Goal: Communication & Community: Answer question/provide support

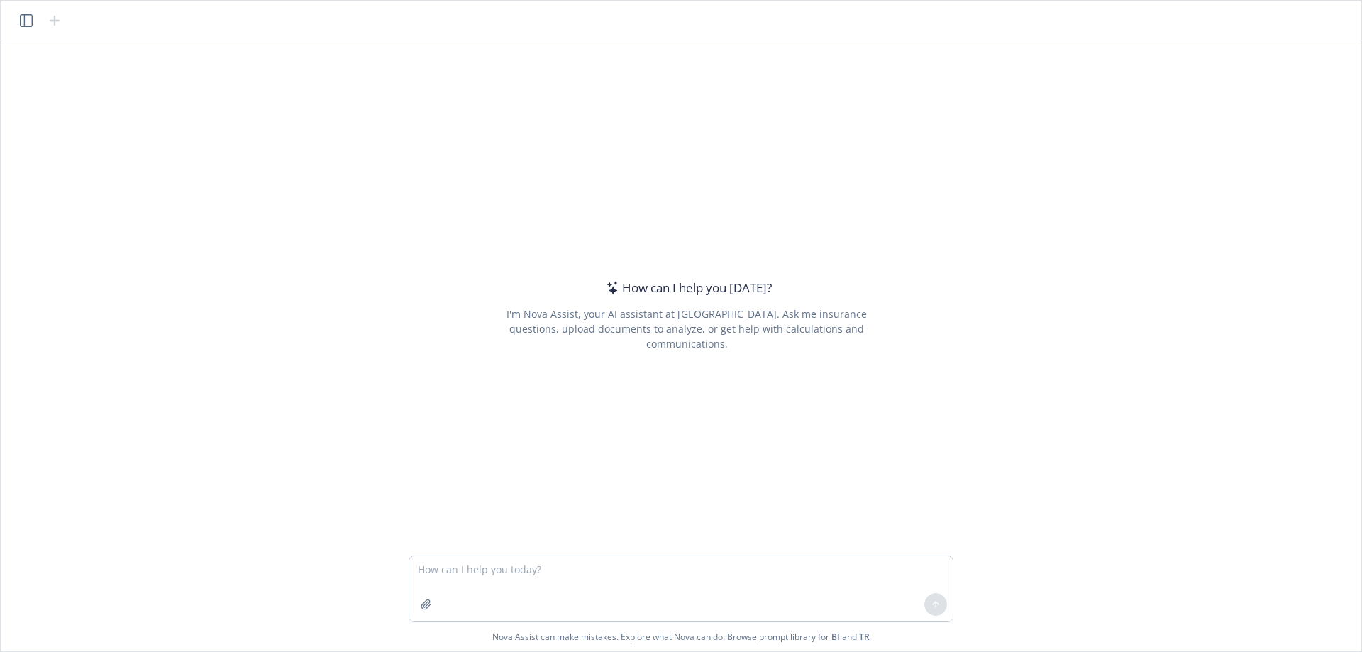
click at [487, 563] on textarea at bounding box center [680, 588] width 543 height 65
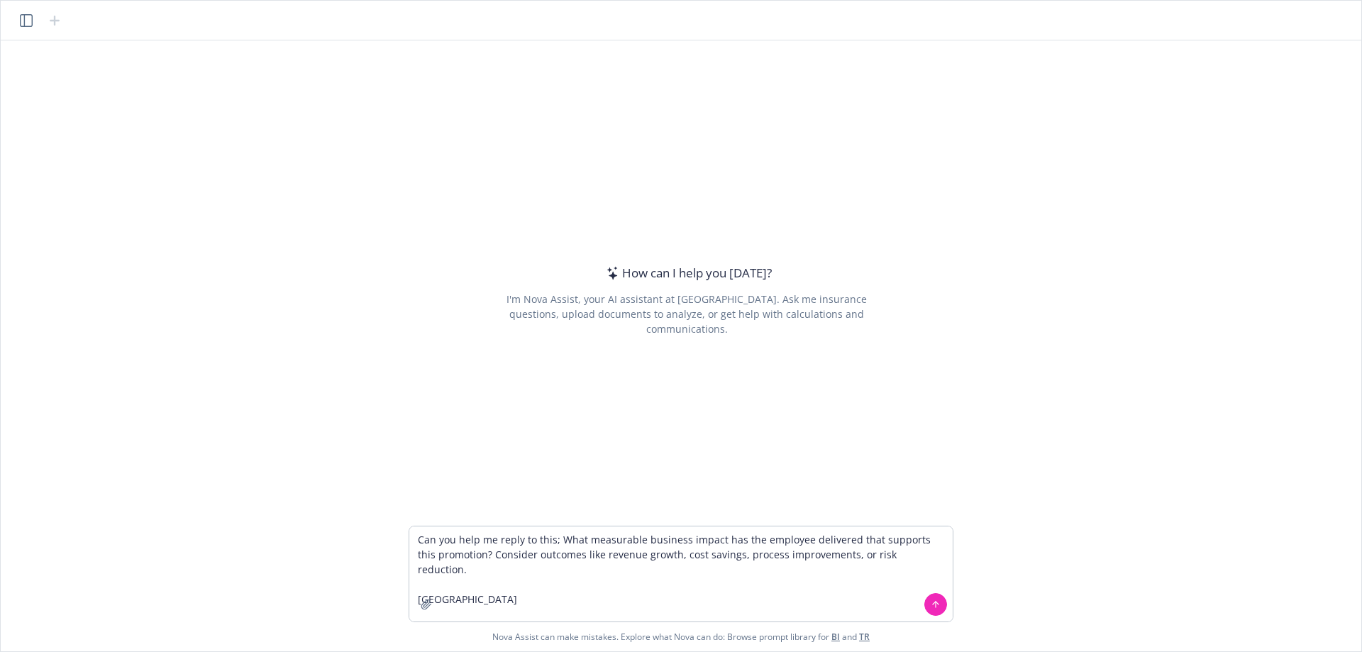
click at [551, 536] on textarea "Can you help me reply to this; What measurable business impact has the employee…" at bounding box center [680, 573] width 543 height 95
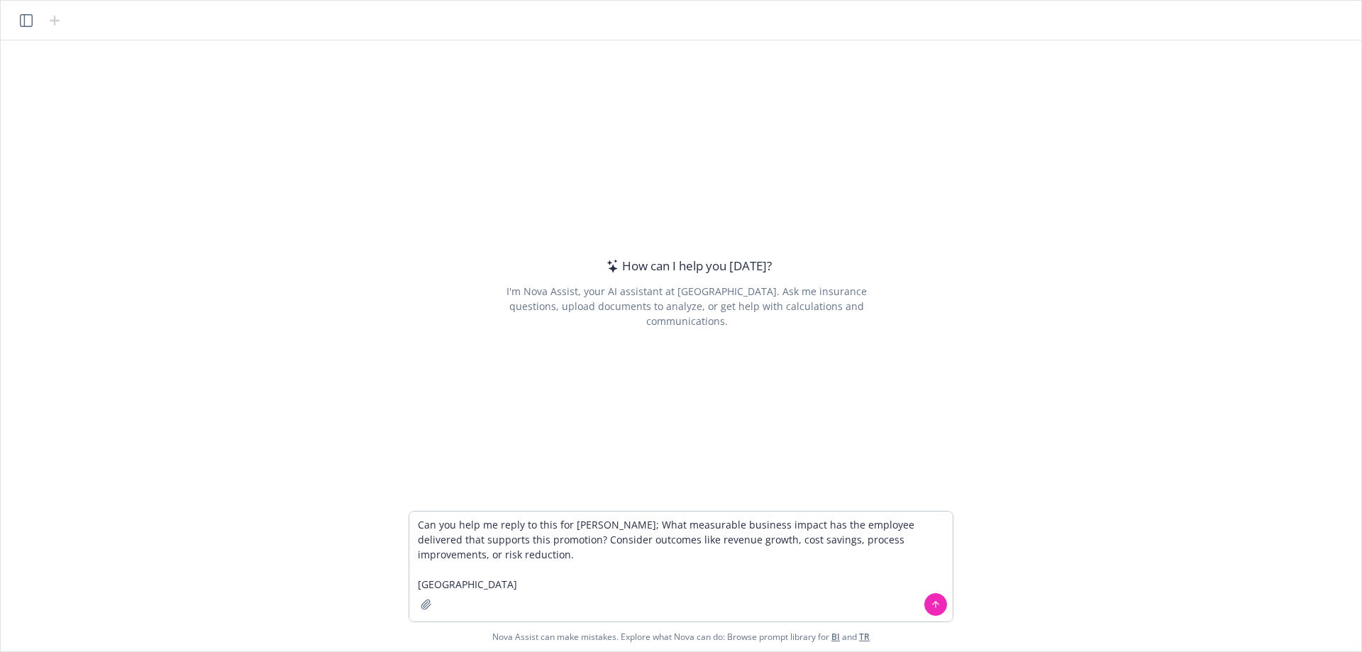
click at [497, 592] on textarea "Can you help me reply to this for [PERSON_NAME]; What measurable business impac…" at bounding box center [680, 567] width 543 height 110
click at [470, 580] on textarea "Can you help me reply to this for [PERSON_NAME]; What measurable business impac…" at bounding box center [680, 567] width 543 height 110
click at [448, 585] on textarea "Can you help me reply to this for [PERSON_NAME]; What measurable business impac…" at bounding box center [680, 567] width 543 height 110
paste textarea "Would like to request an adjustment for [PERSON_NAME]. I think she has shown tr…"
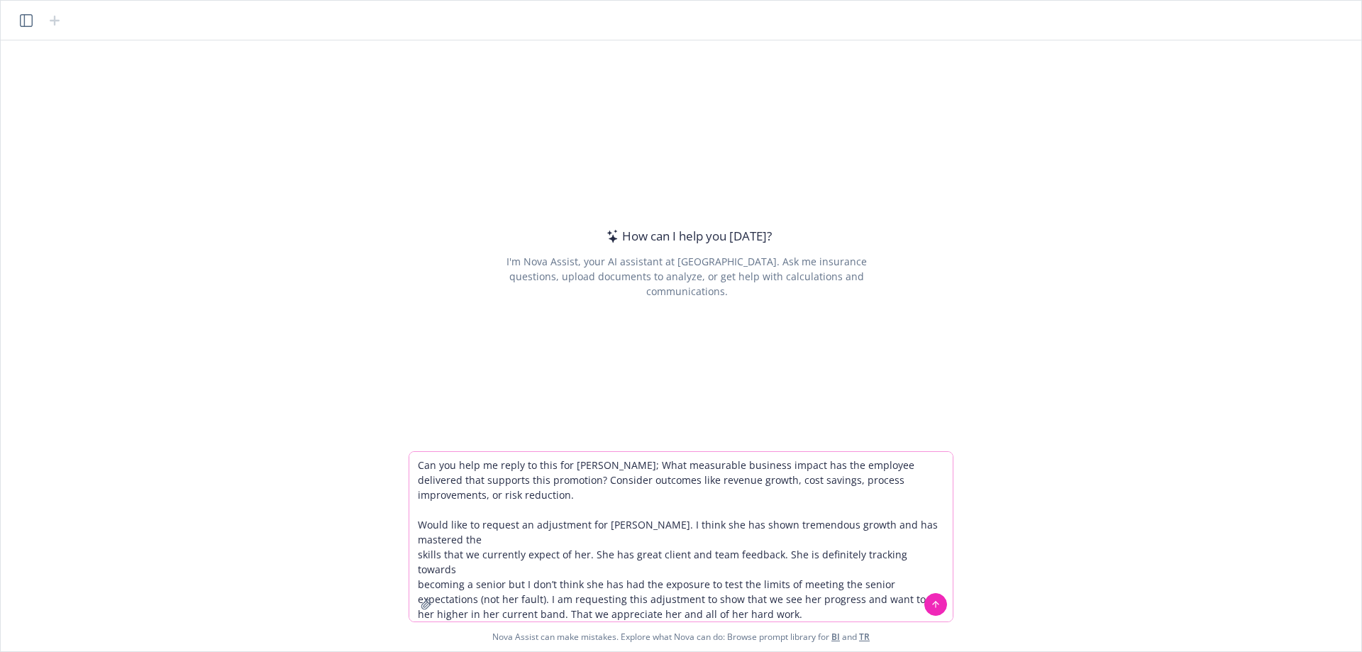
drag, startPoint x: 420, startPoint y: 528, endPoint x: 683, endPoint y: 521, distance: 263.3
click at [683, 521] on textarea "Can you help me reply to this for [PERSON_NAME]; What measurable business impac…" at bounding box center [680, 537] width 543 height 170
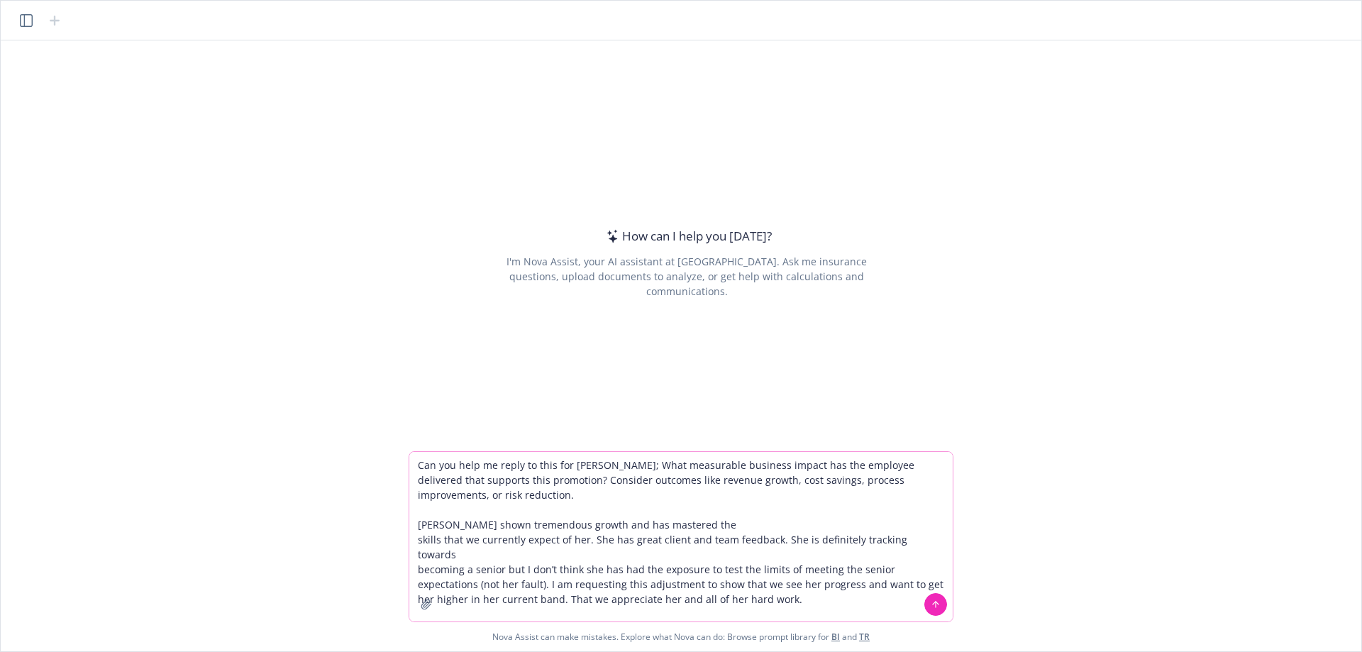
type textarea "Can you help me reply to this for [PERSON_NAME]; What measurable business impac…"
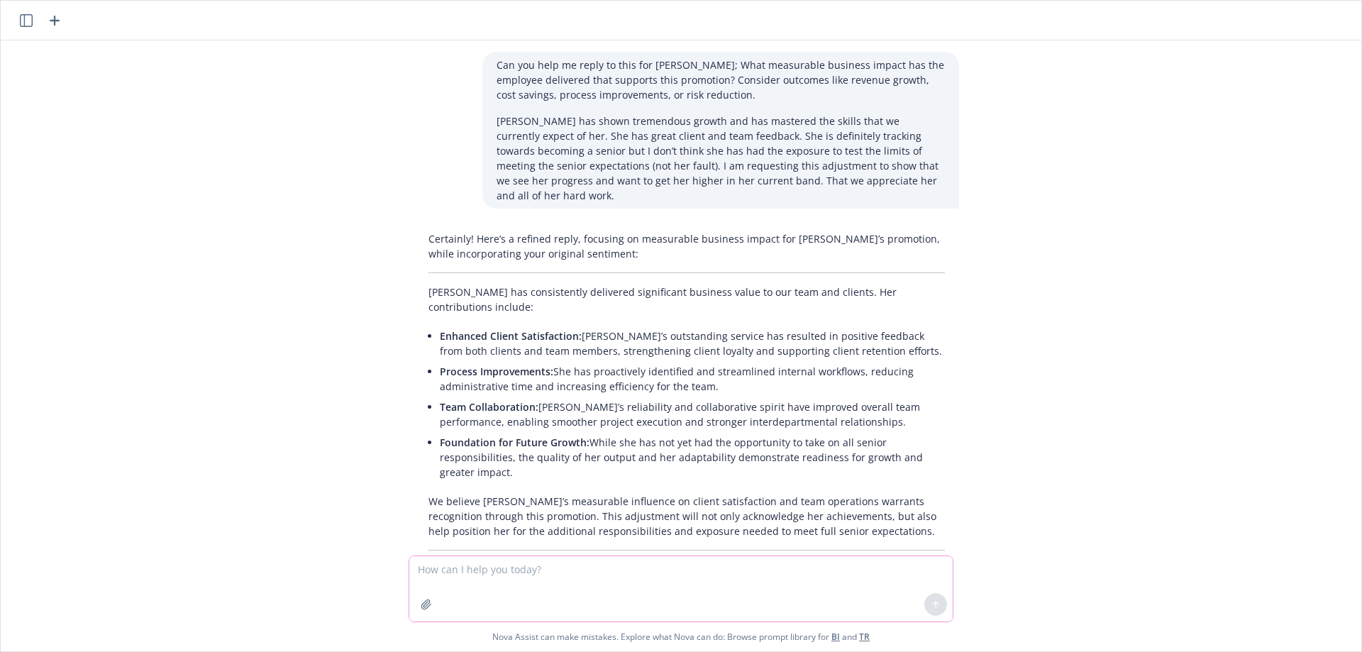
scroll to position [31, 0]
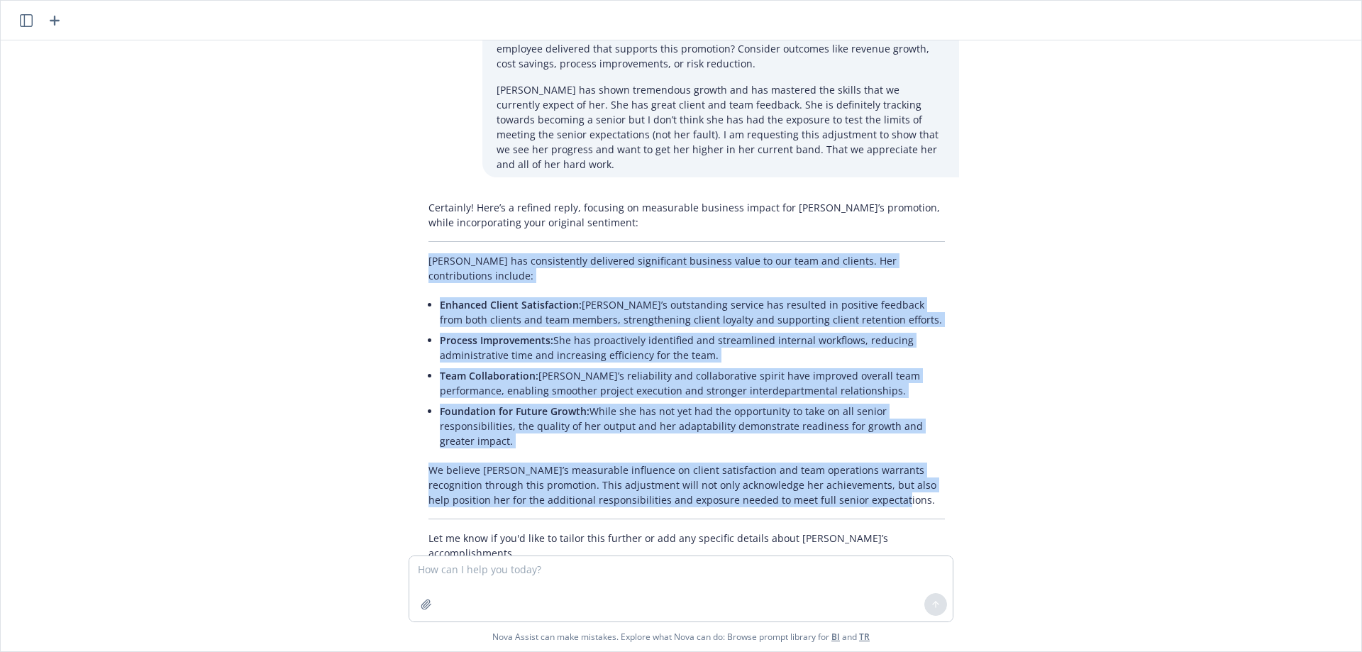
drag, startPoint x: 425, startPoint y: 248, endPoint x: 868, endPoint y: 467, distance: 494.6
click at [868, 467] on div "Certainly! Here’s a refined reply, focusing on measurable business impact for […" at bounding box center [686, 380] width 545 height 372
copy div "Loremips dol sitametconse adipiscin elitseddoei temporin utlab et dol magn ali …"
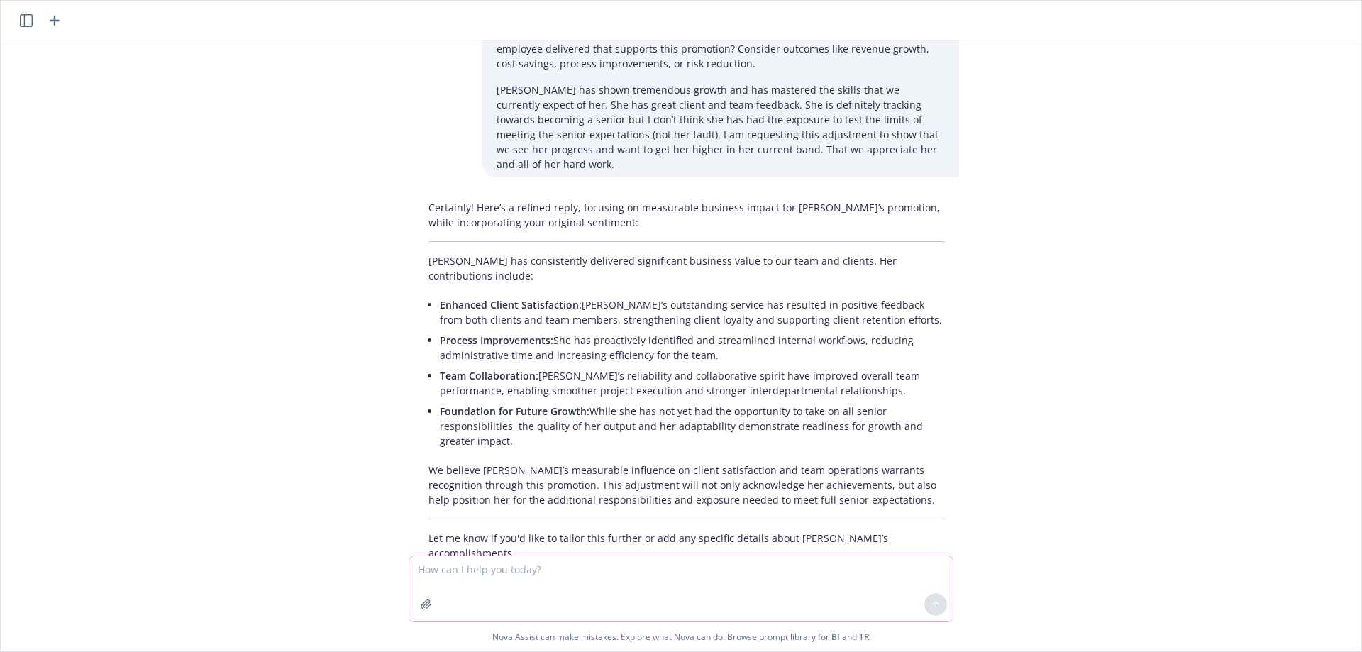
click at [475, 578] on textarea at bounding box center [680, 588] width 543 height 65
paste textarea "How is this employee consistently operating beyond the scope of their current r…"
type textarea "Next question I need help answering for [PERSON_NAME] ; How is this employee co…"
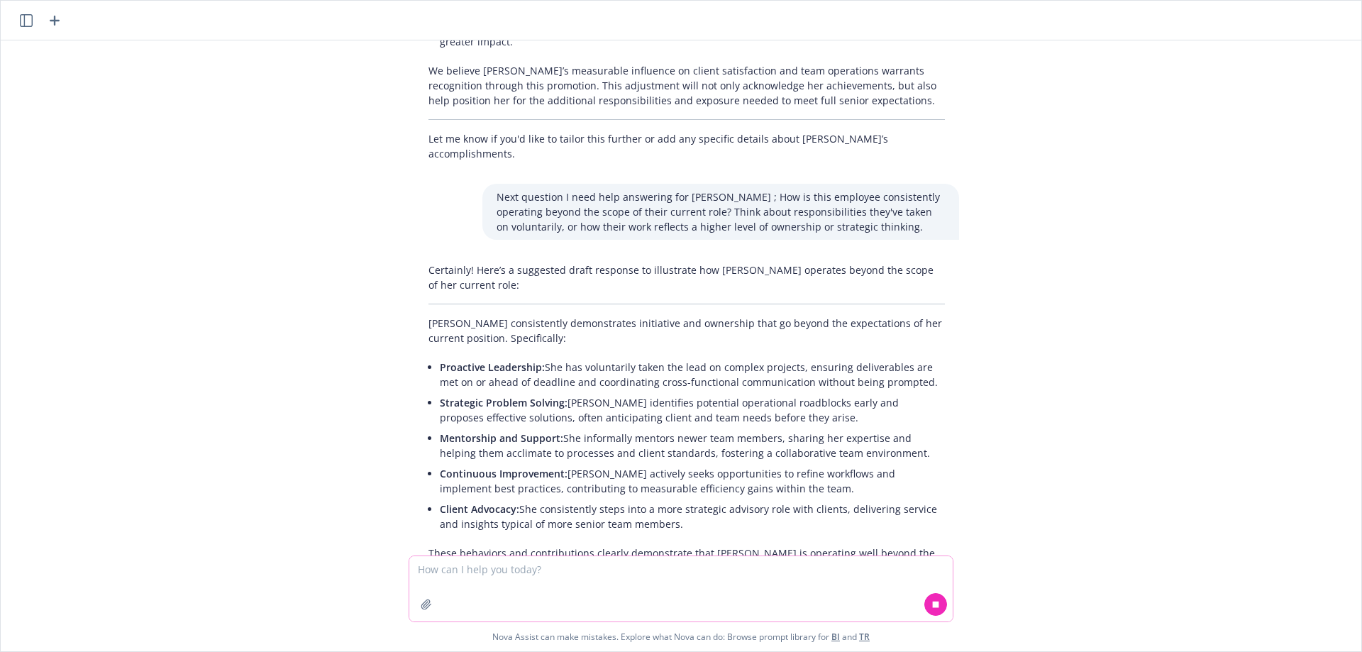
scroll to position [484, 0]
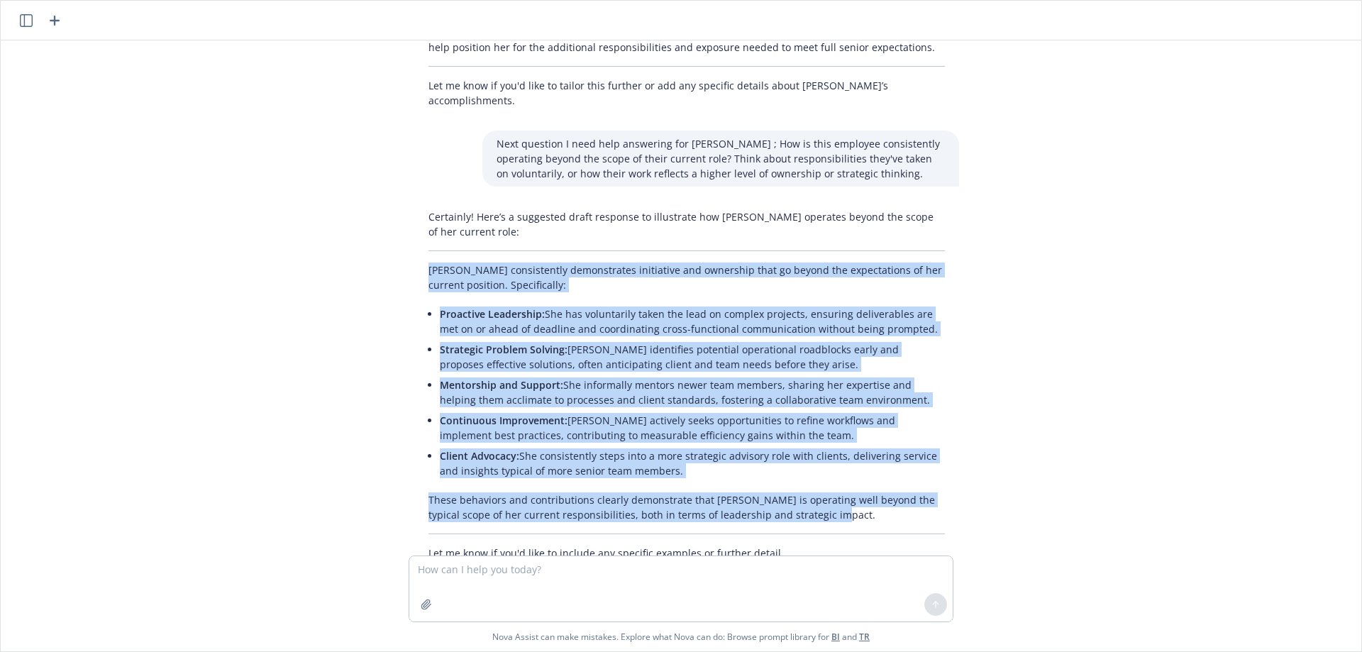
drag, startPoint x: 424, startPoint y: 228, endPoint x: 802, endPoint y: 468, distance: 447.8
click at [802, 468] on div "Certainly! Here’s a suggested draft response to illustrate how [PERSON_NAME] op…" at bounding box center [686, 385] width 545 height 363
copy div "[PERSON_NAME] consistently demonstrates initiative and ownership that go beyond…"
click at [685, 339] on li "Strategic Problem Solving: [PERSON_NAME] identifies potential operational roadb…" at bounding box center [692, 356] width 505 height 35
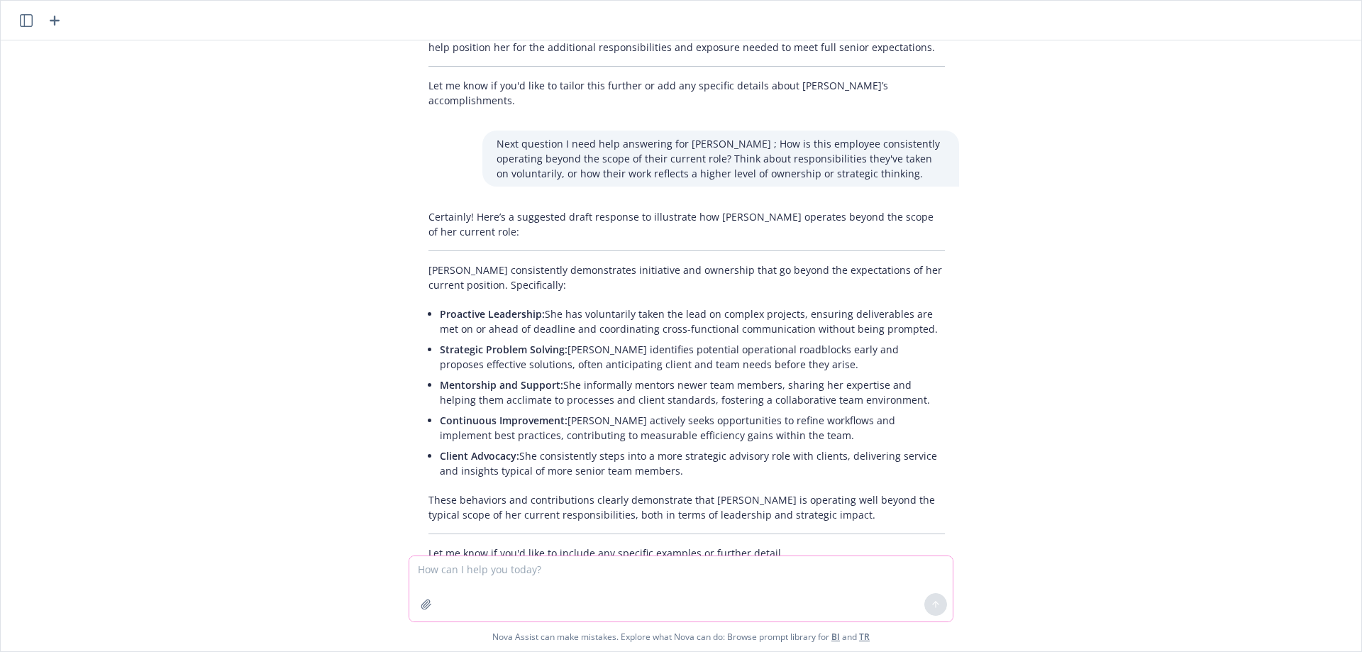
click at [445, 569] on textarea at bounding box center [680, 588] width 543 height 65
type textarea "PLease rmeove the mentorship bullet and update the client advocacy bullet to sa…"
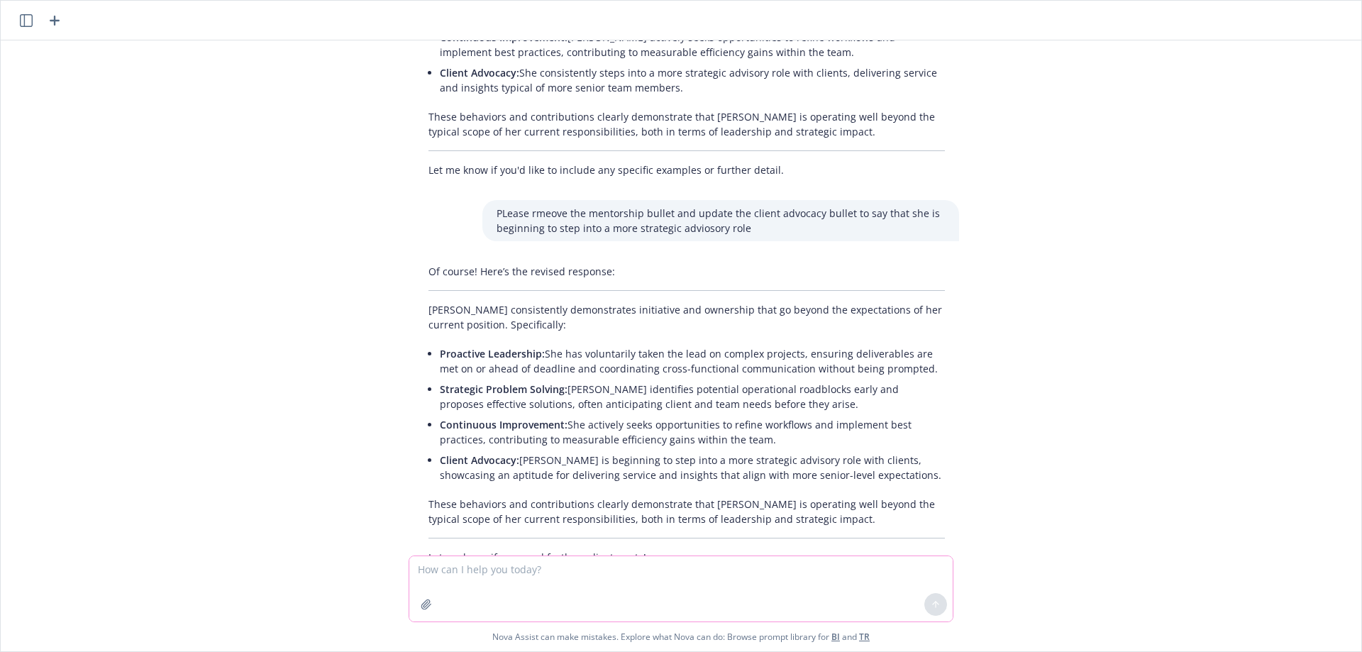
scroll to position [871, 0]
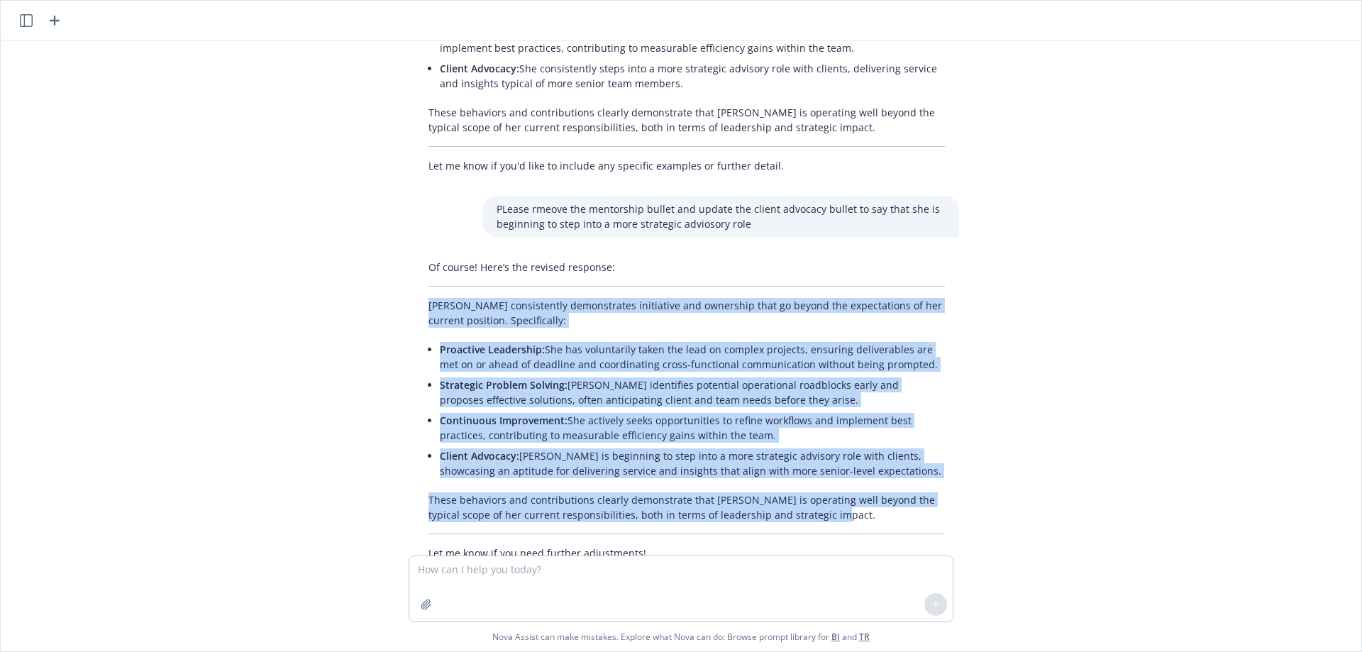
drag, startPoint x: 424, startPoint y: 262, endPoint x: 793, endPoint y: 470, distance: 424.4
click at [793, 470] on div "Of course! Here’s the revised response: [PERSON_NAME] consistently demonstrates…" at bounding box center [686, 410] width 545 height 312
copy div "[PERSON_NAME] consistently demonstrates initiative and ownership that go beyond…"
click at [371, 343] on div "Can you help me reply to this for [PERSON_NAME]; What measurable business impac…" at bounding box center [680, 297] width 1349 height 515
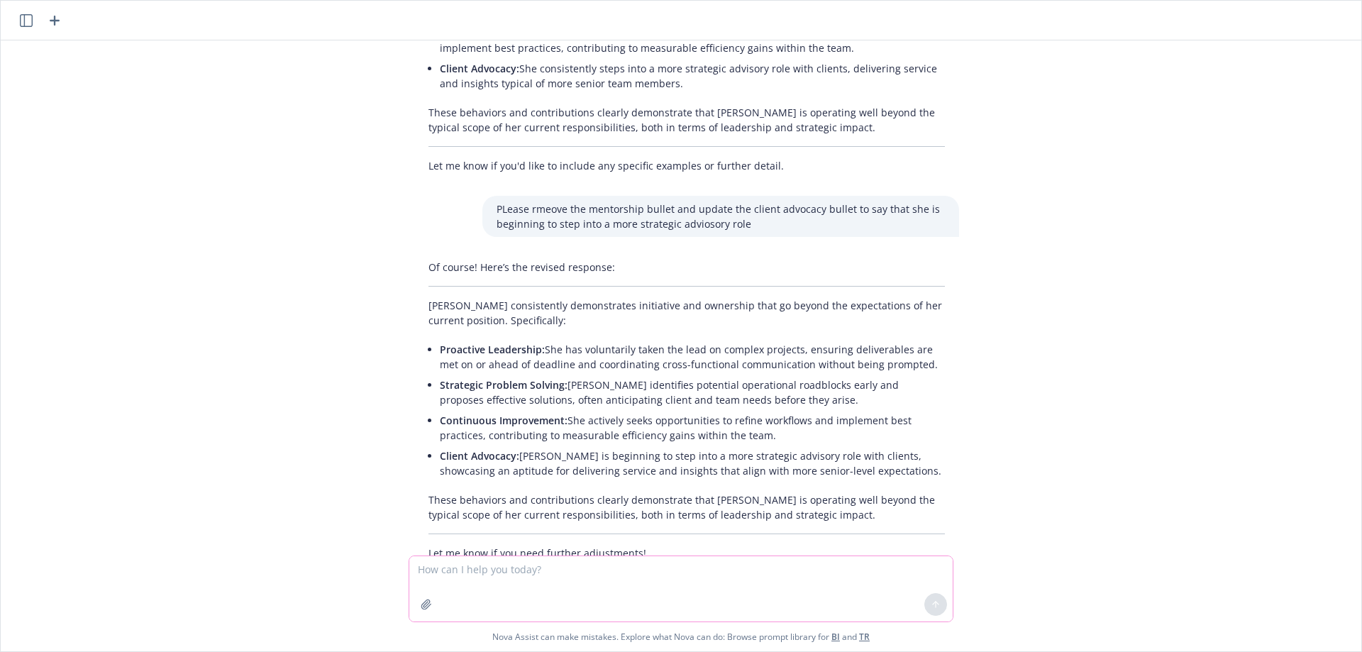
click at [478, 584] on textarea at bounding box center [680, 588] width 543 height 65
type textarea "Can you add that she is working on her QKA"
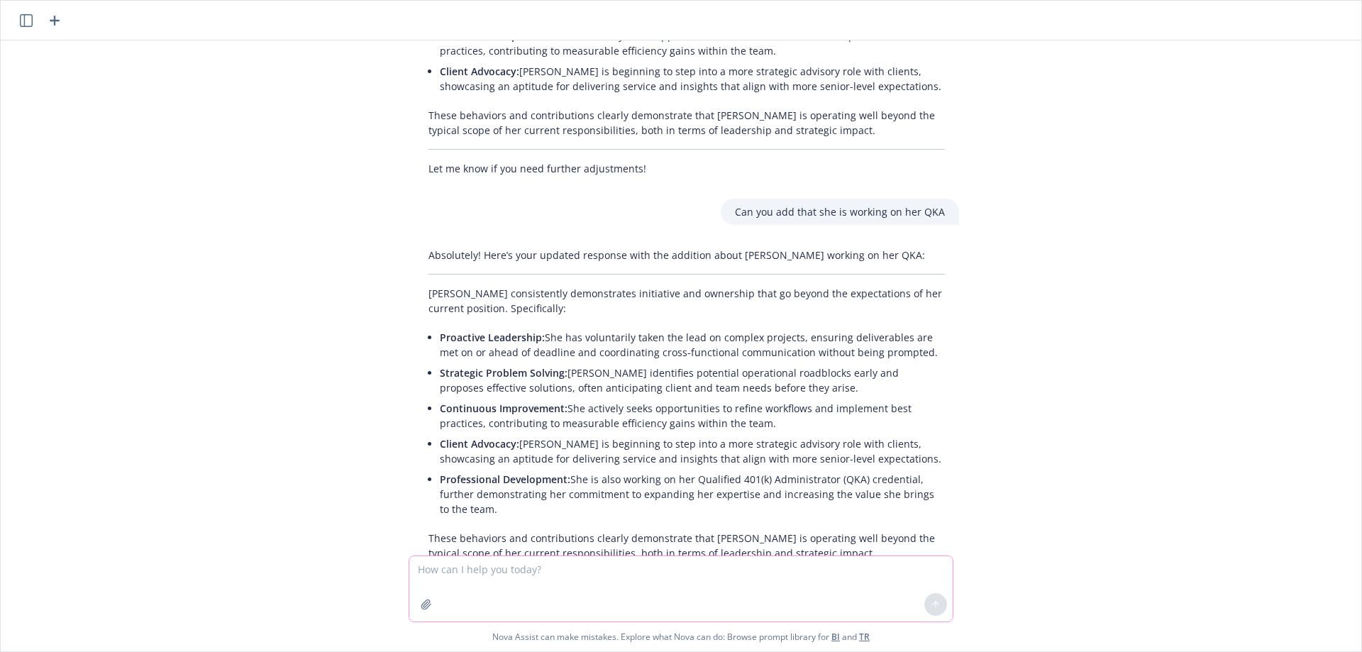
scroll to position [1294, 0]
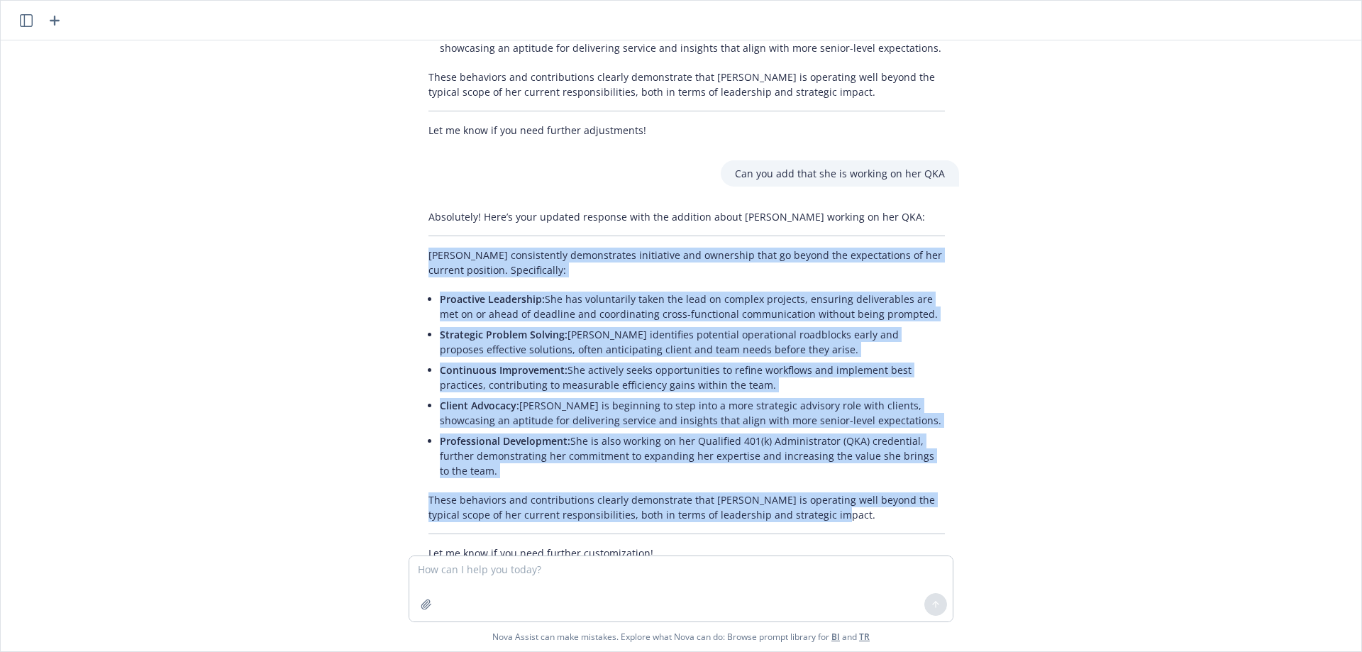
drag, startPoint x: 424, startPoint y: 210, endPoint x: 819, endPoint y: 470, distance: 473.2
click at [819, 470] on div "Absolutely! Here’s your updated response with the addition about [PERSON_NAME] …" at bounding box center [686, 385] width 545 height 363
copy div "[PERSON_NAME] consistently demonstrates initiative and ownership that go beyond…"
click at [602, 492] on p "These behaviors and contributions clearly demonstrate that [PERSON_NAME] is ope…" at bounding box center [687, 507] width 516 height 30
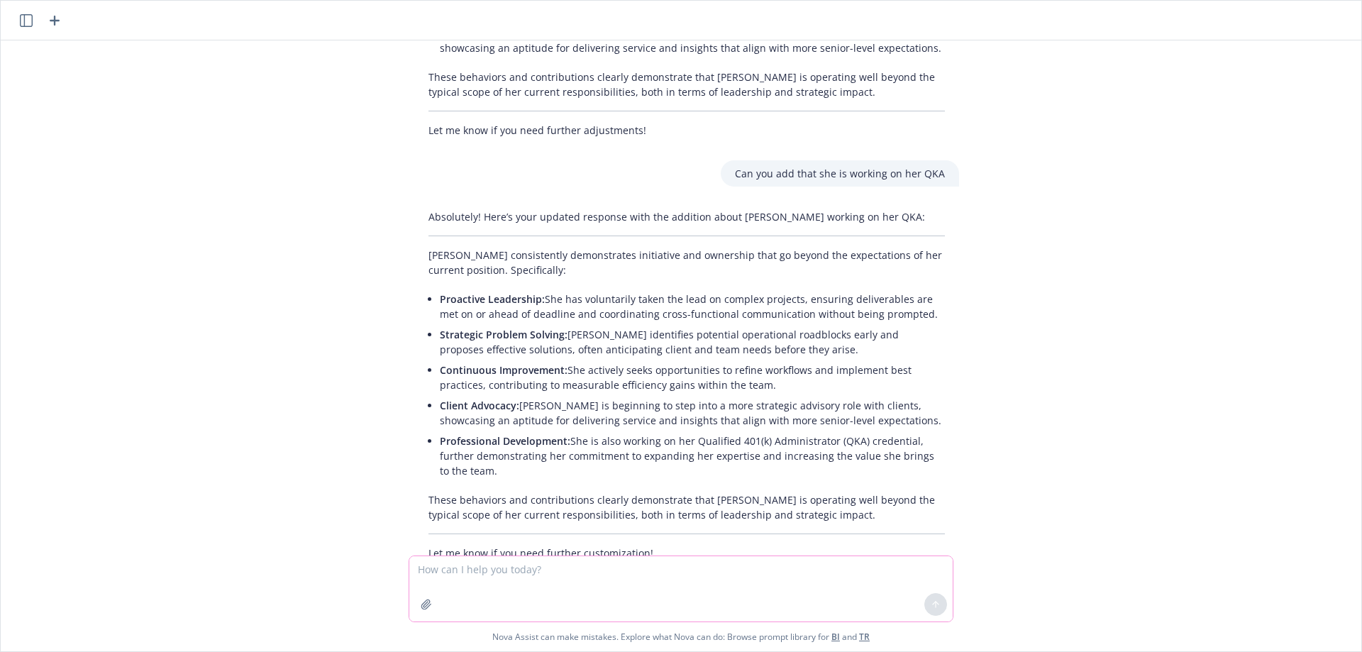
click at [451, 571] on textarea at bounding box center [680, 588] width 543 height 65
paste textarea "In what ways has the employee demonstrated leadership or influence across teams…"
type textarea "Thanks! Next question; In what ways has the employee demonstrated leadership or…"
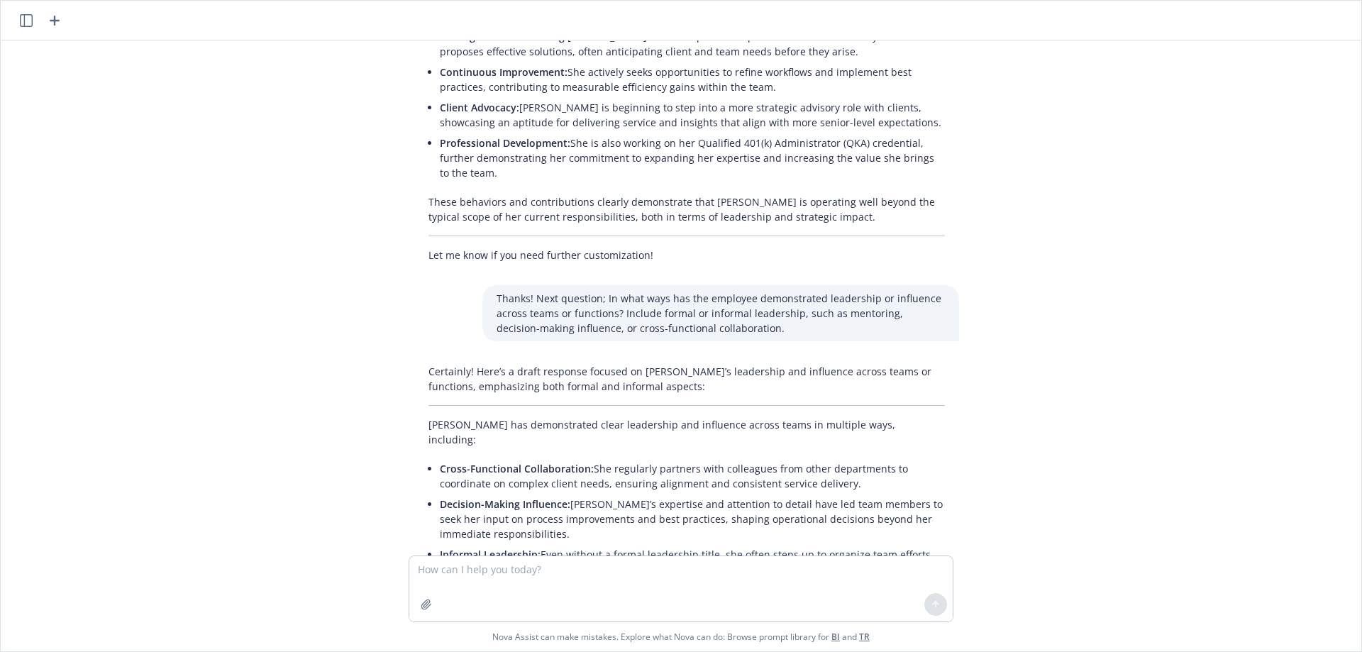
scroll to position [1762, 0]
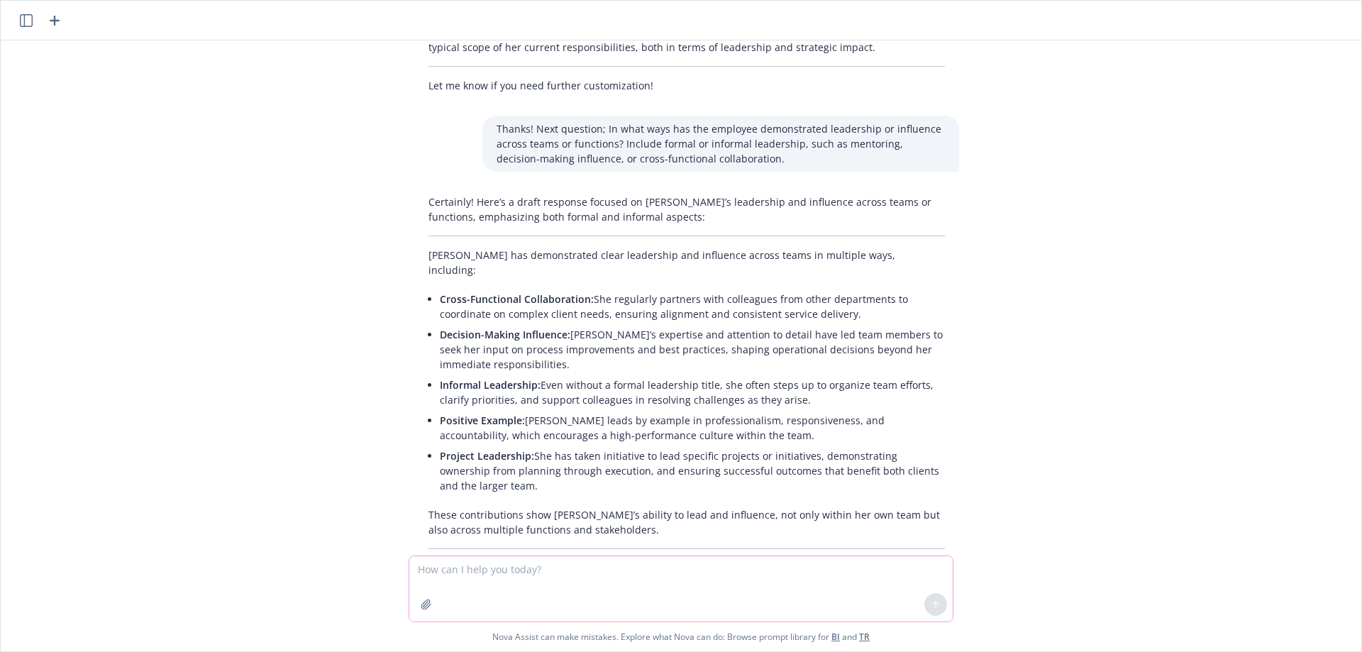
click at [641, 563] on textarea at bounding box center [680, 588] width 543 height 65
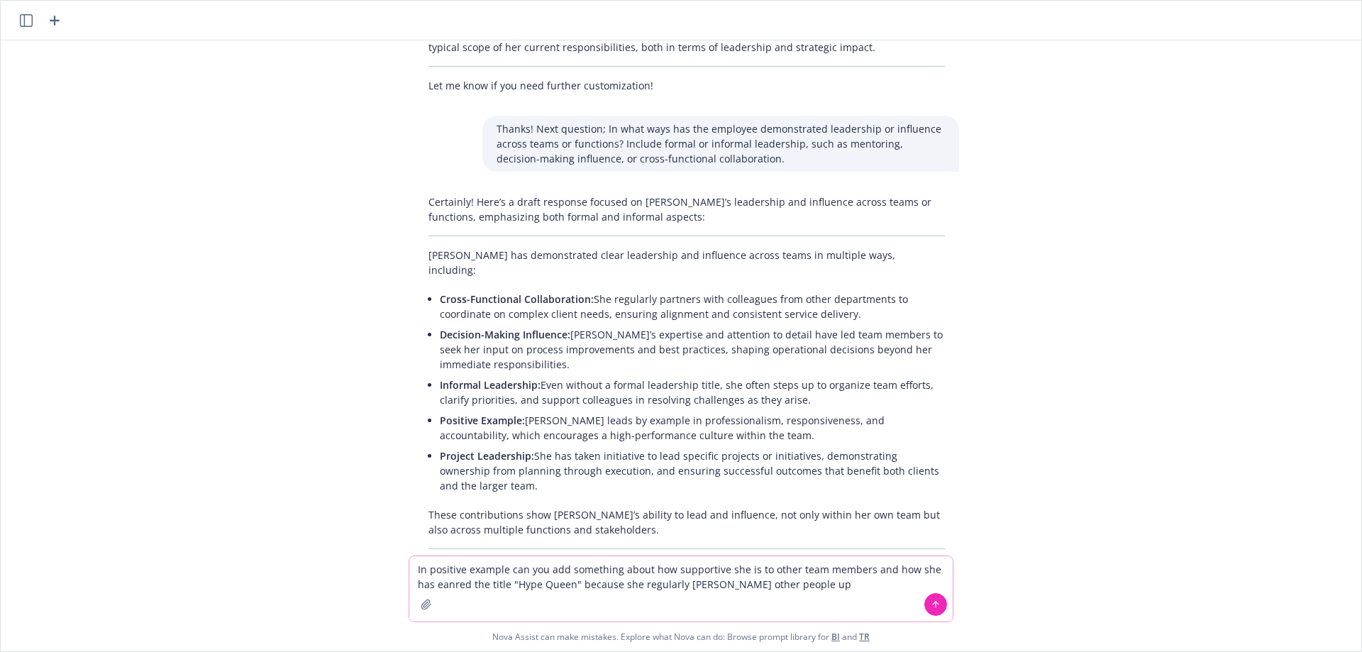
type textarea "In positive example can you add something about how supportive she is to other …"
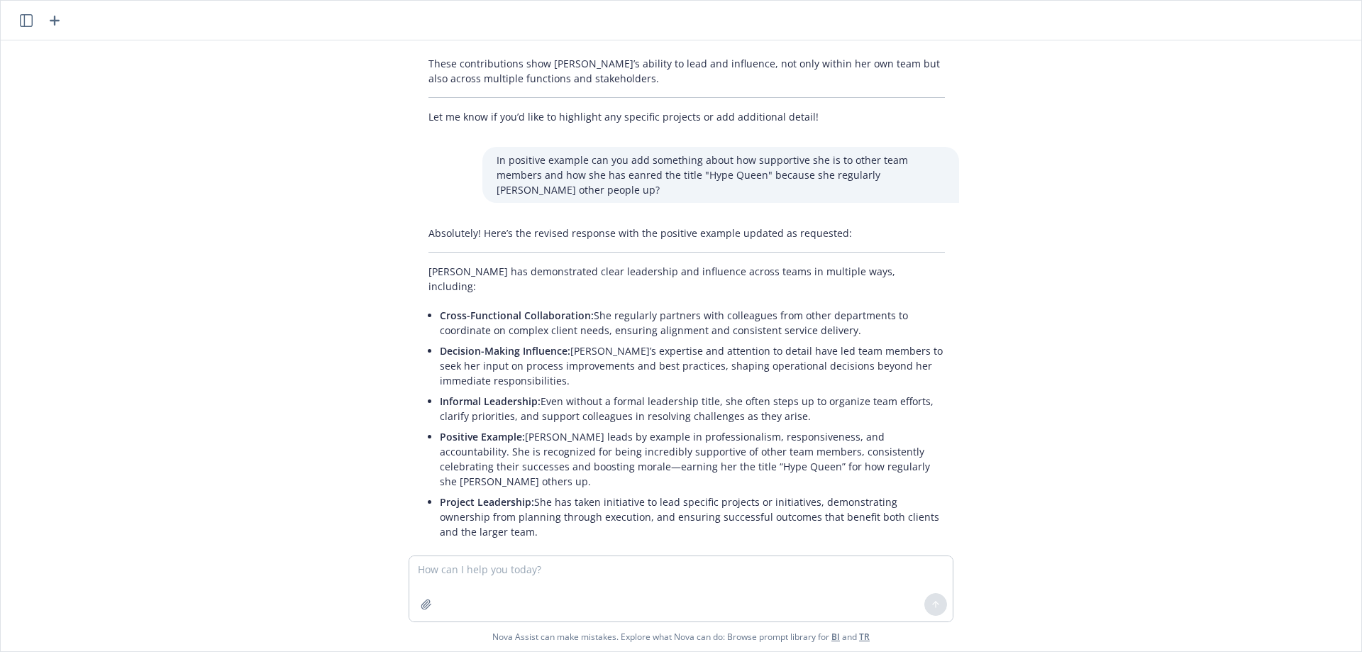
scroll to position [2214, 0]
click at [544, 339] on li "Decision-Making Influence: [PERSON_NAME]’s expertise and attention to detail ha…" at bounding box center [692, 364] width 505 height 50
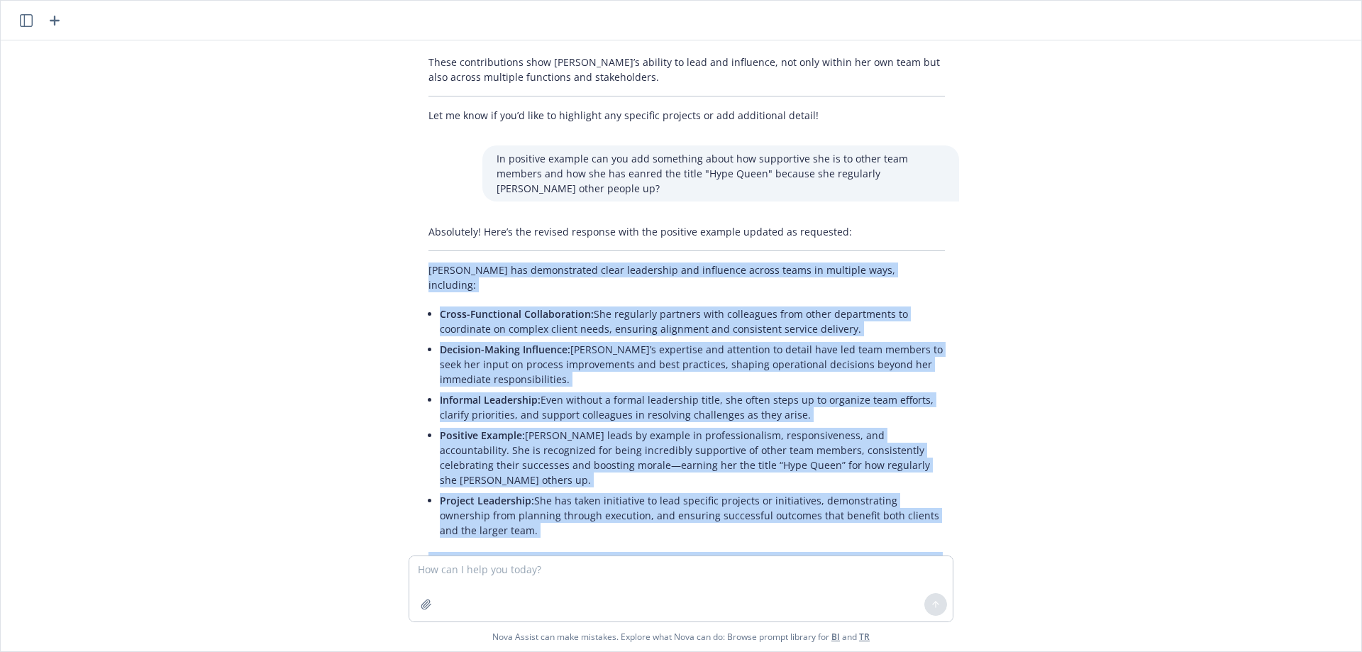
drag, startPoint x: 424, startPoint y: 197, endPoint x: 613, endPoint y: 470, distance: 332.4
click at [613, 470] on div "Absolutely! Here’s the revised response with the positive example updated as re…" at bounding box center [686, 422] width 545 height 407
copy div "Loremips dol sitametconse adipi elitseddoe tem incididun utlabo etdol ma aliqua…"
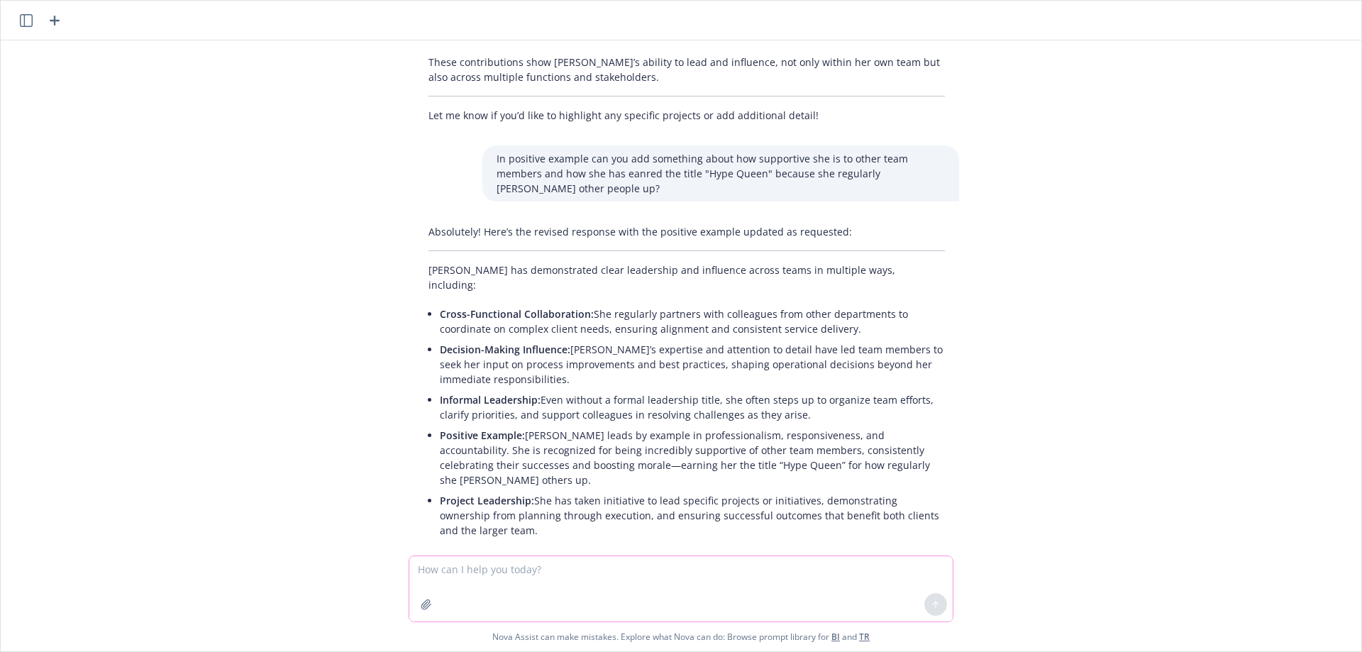
click at [521, 577] on textarea at bounding box center [680, 588] width 543 height 65
paste textarea "What new or enhanced professional skills has this employee demonstrated in the …"
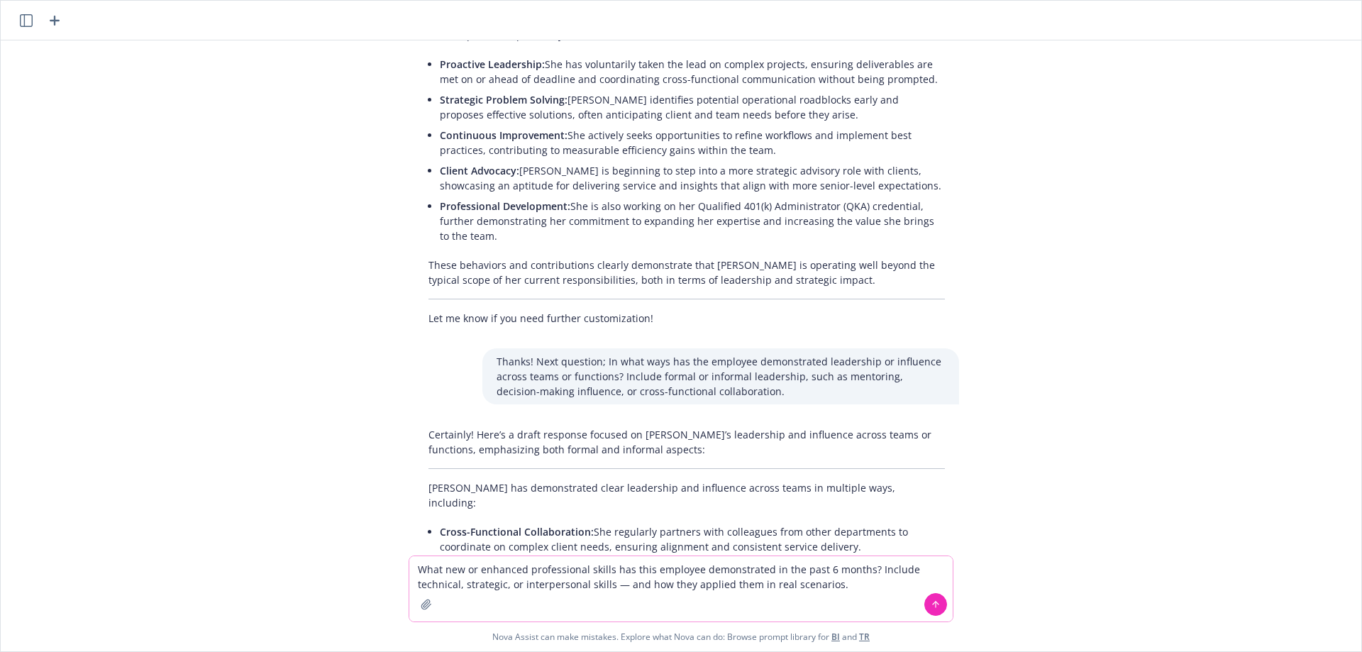
scroll to position [1505, 0]
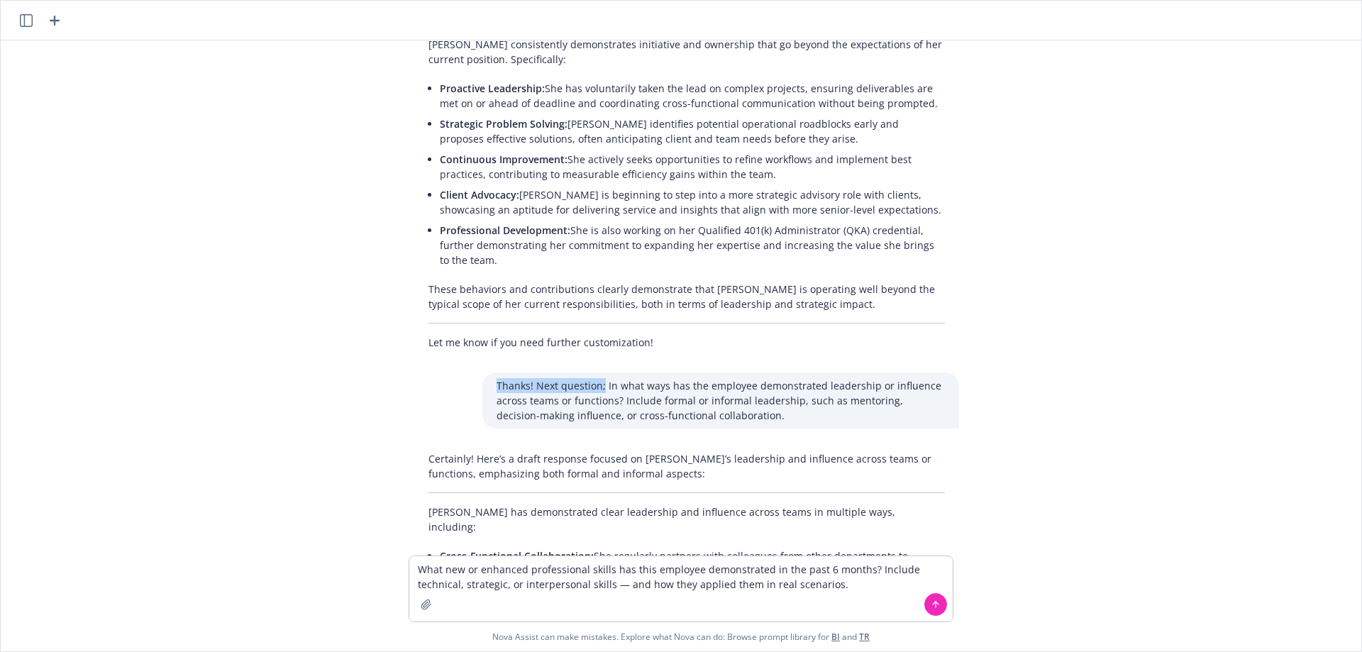
drag, startPoint x: 492, startPoint y: 341, endPoint x: 597, endPoint y: 338, distance: 104.3
click at [597, 378] on p "Thanks! Next question; In what ways has the employee demonstrated leadership or…" at bounding box center [721, 400] width 448 height 45
copy p "Thanks! Next question;"
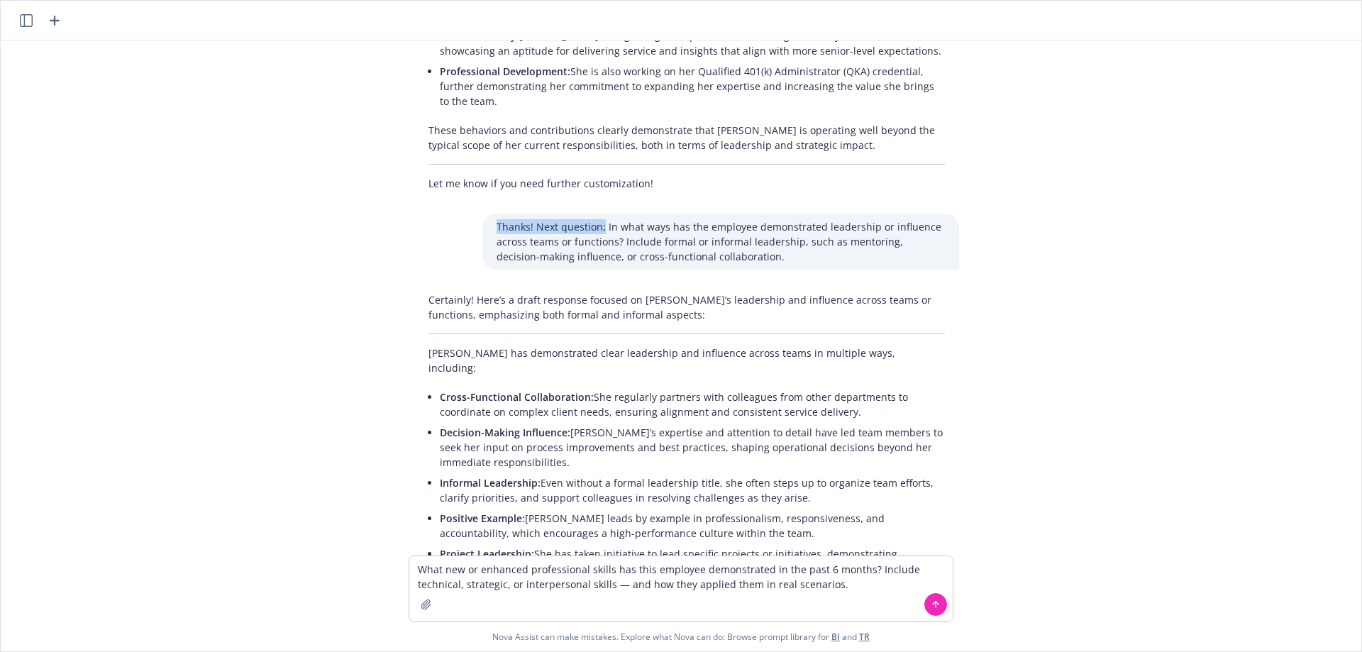
scroll to position [1930, 0]
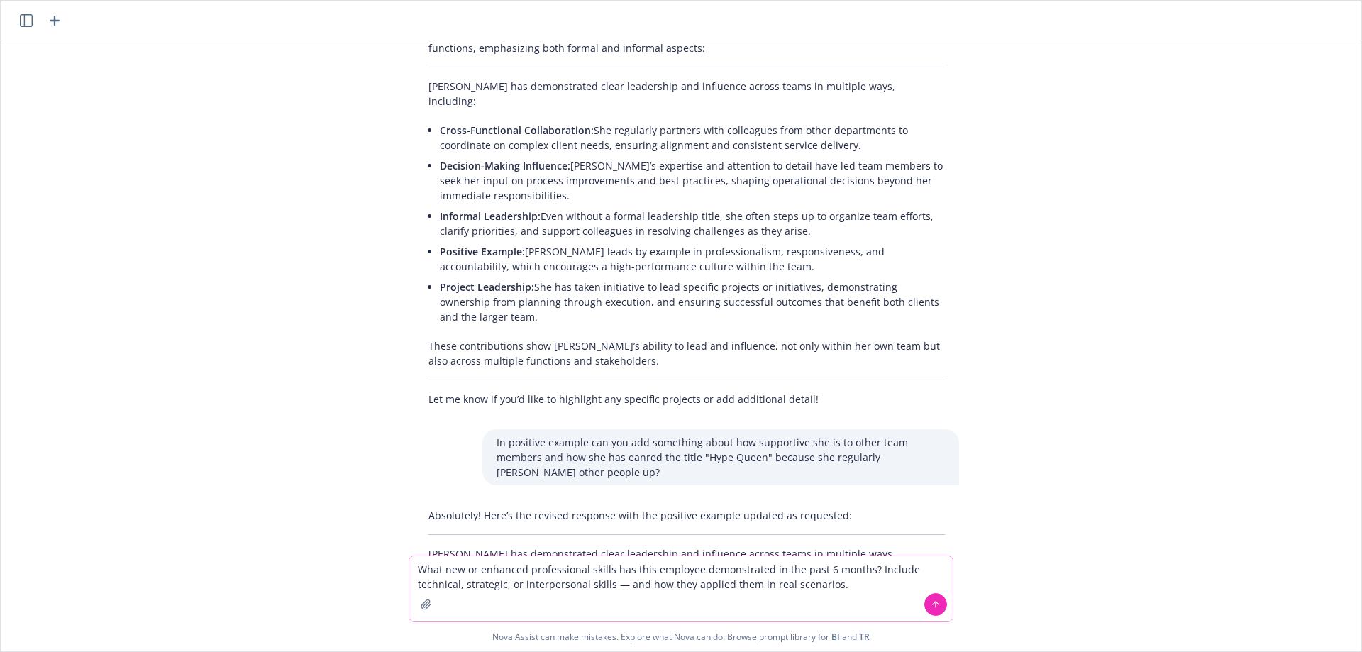
click at [420, 568] on textarea "What new or enhanced professional skills has this employee demonstrated in the …" at bounding box center [680, 588] width 543 height 65
paste textarea "Thanks! Next question;"
type textarea "Thanks! Next question; What new or enhanced professional skills has this employ…"
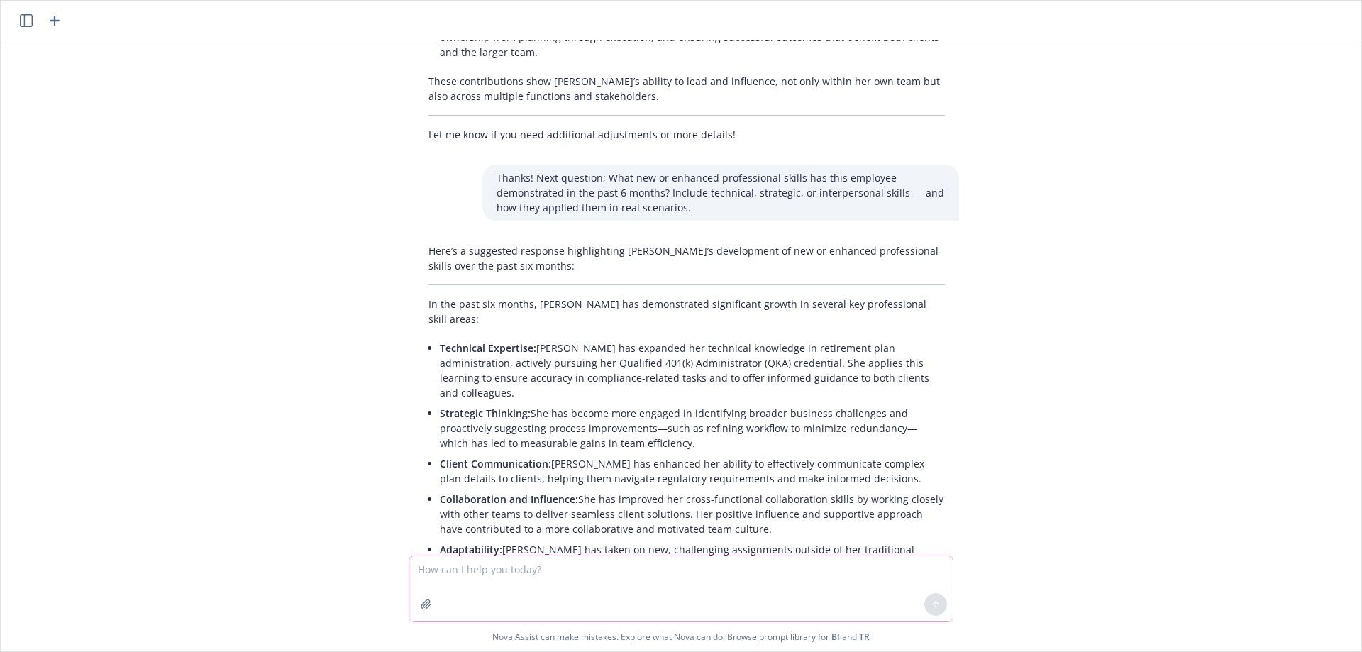
scroll to position [2697, 0]
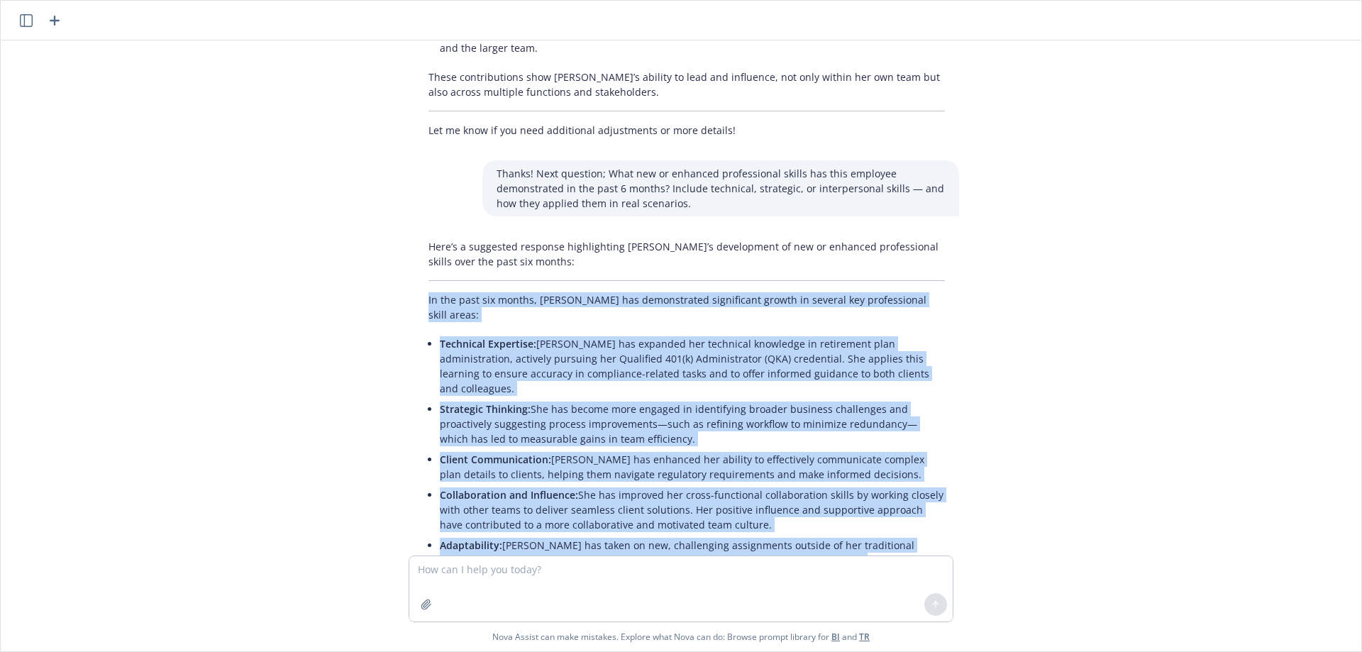
drag, startPoint x: 680, startPoint y: 471, endPoint x: 421, endPoint y: 195, distance: 378.4
click at [421, 233] on div "Here’s a suggested response highlighting [PERSON_NAME]’s development of new or …" at bounding box center [686, 444] width 545 height 422
copy div "Lo ips dolo sit ametco, Adipisci eli seddoeiusmod temporincid utlabo et dolorem…"
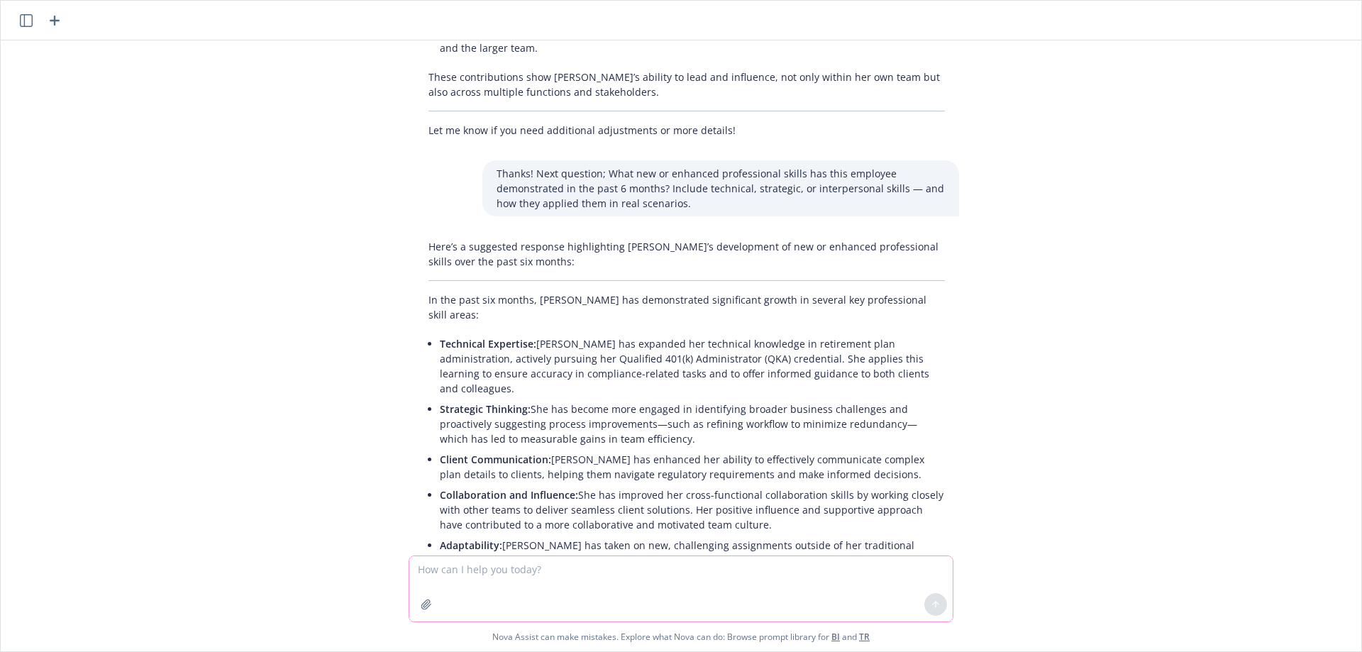
click at [471, 570] on textarea at bounding box center [680, 588] width 543 height 65
paste textarea "Why is now the right time for this promotion and how does this align with the t…"
type textarea "Why is now the right time for this promotion and how does this align with the t…"
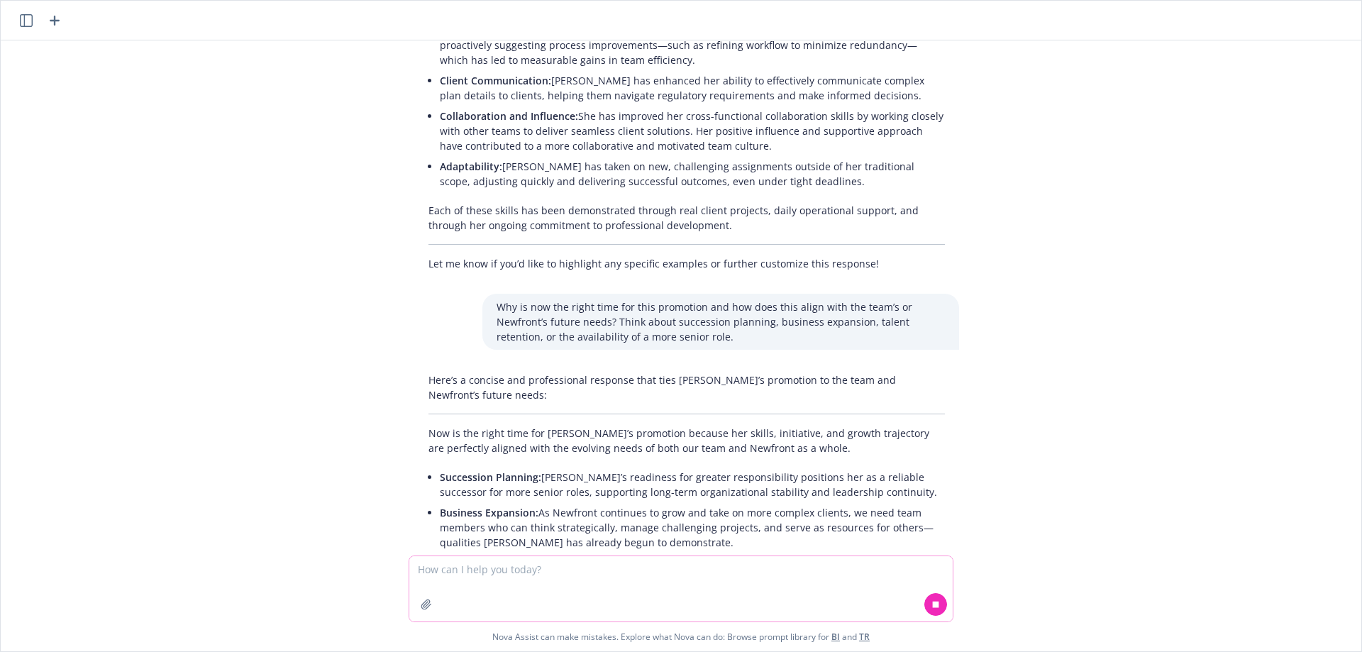
scroll to position [3129, 0]
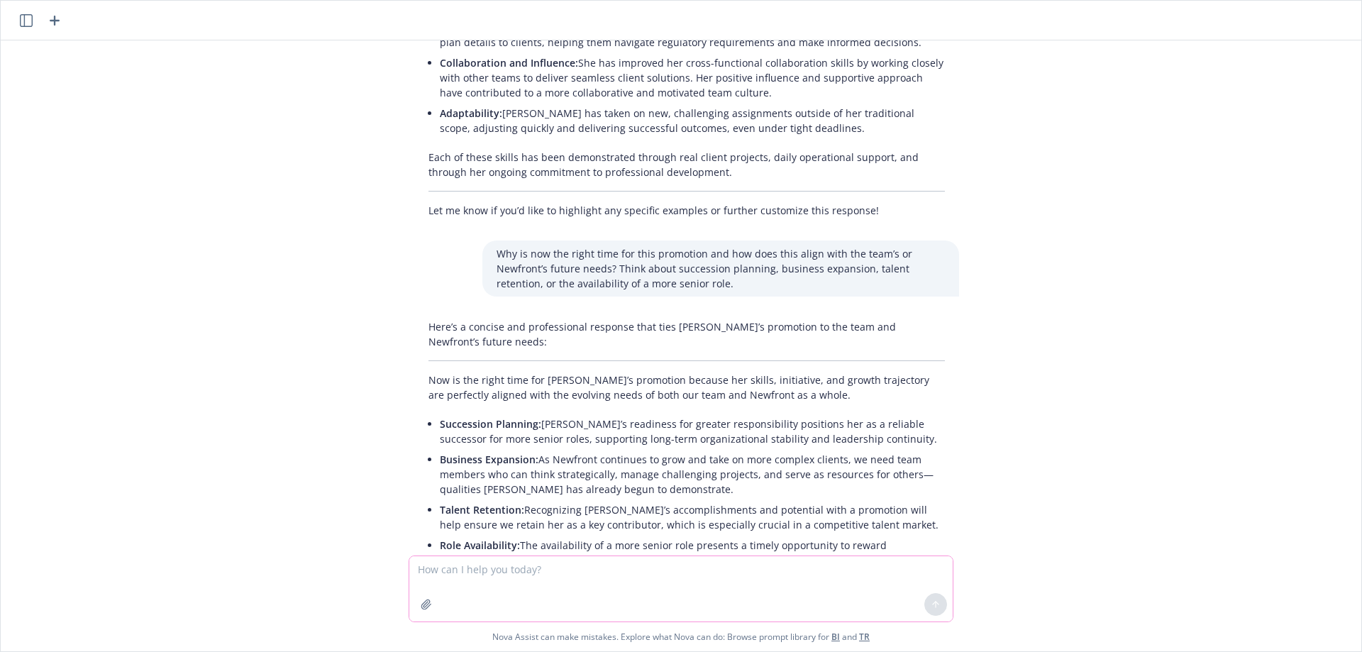
click at [483, 572] on textarea at bounding box center [680, 588] width 543 height 65
click at [646, 584] on textarea "swap out the word promotion for adjustm" at bounding box center [680, 588] width 543 height 65
type textarea "swap out the word promotion for adjustment please"
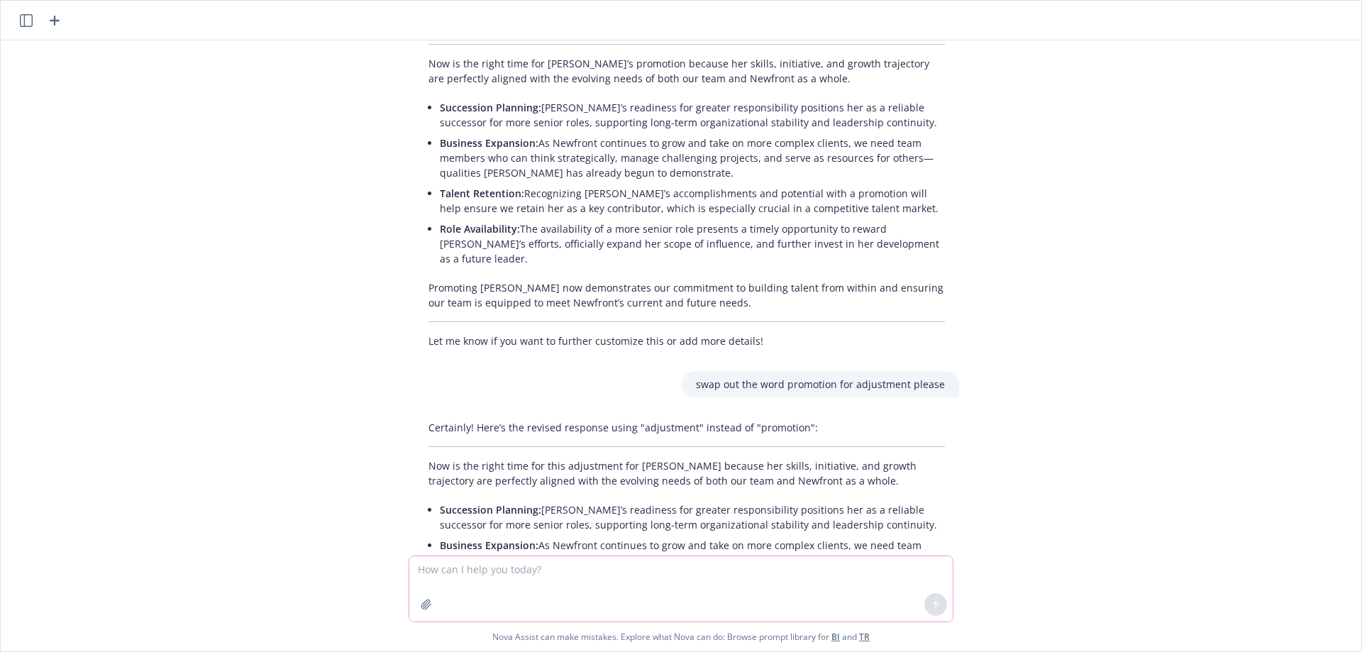
scroll to position [3516, 0]
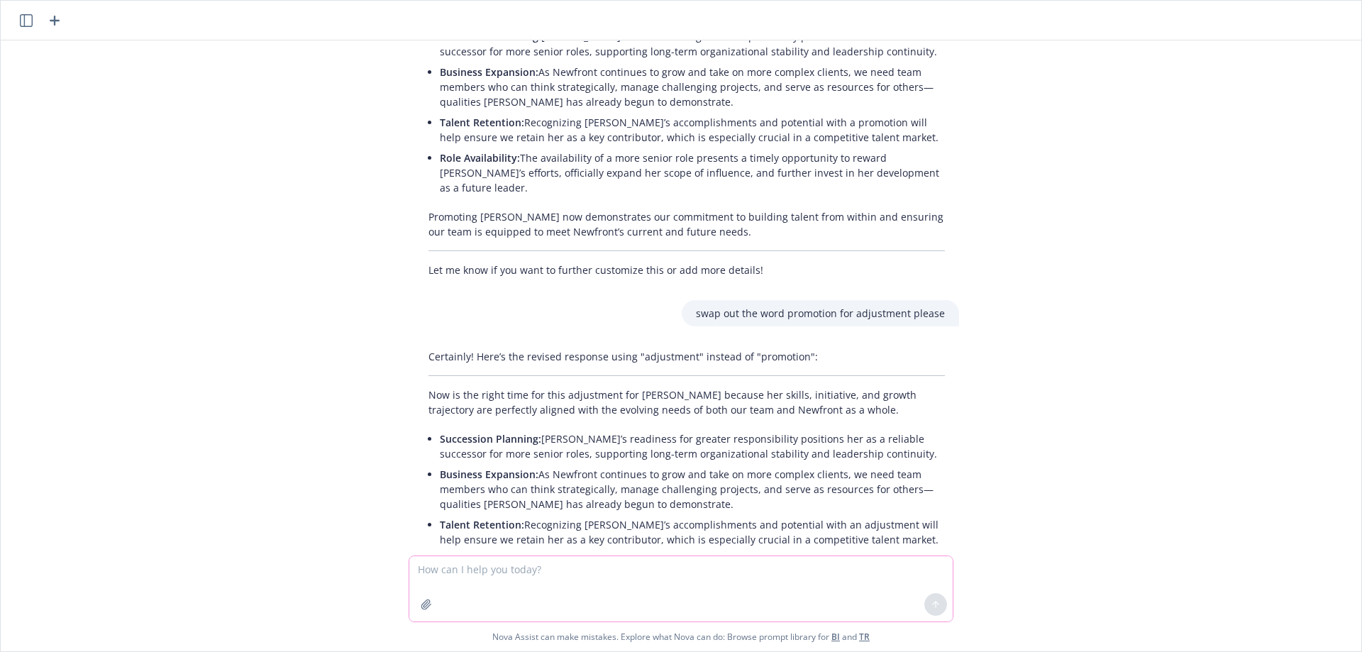
click at [487, 574] on textarea at bounding box center [680, 588] width 543 height 65
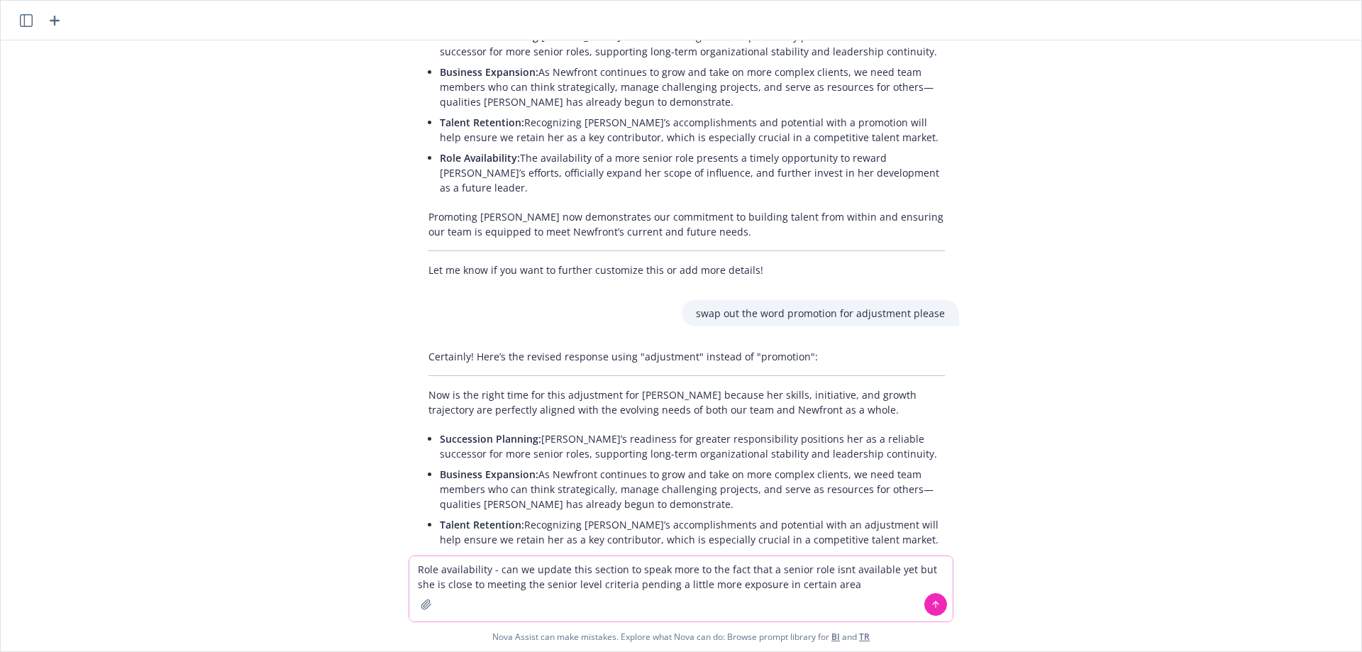
type textarea "Role availability - can we update this section to speak more to the fact that a…"
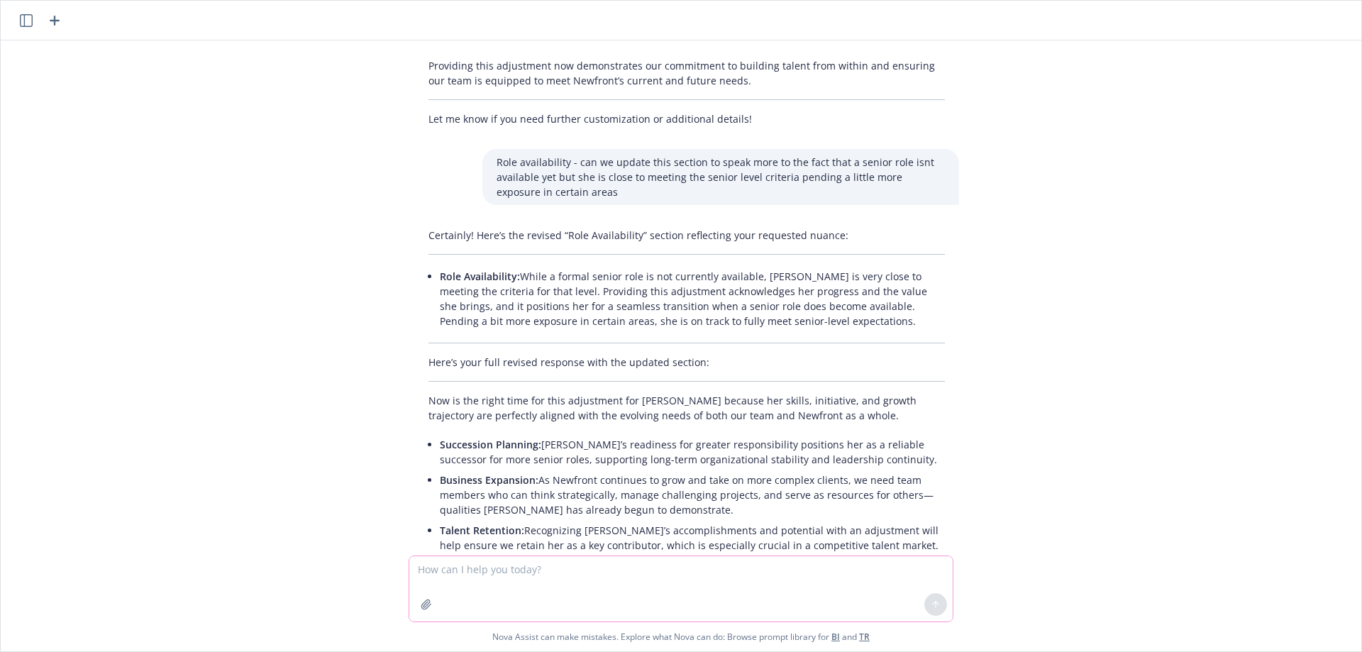
scroll to position [4090, 0]
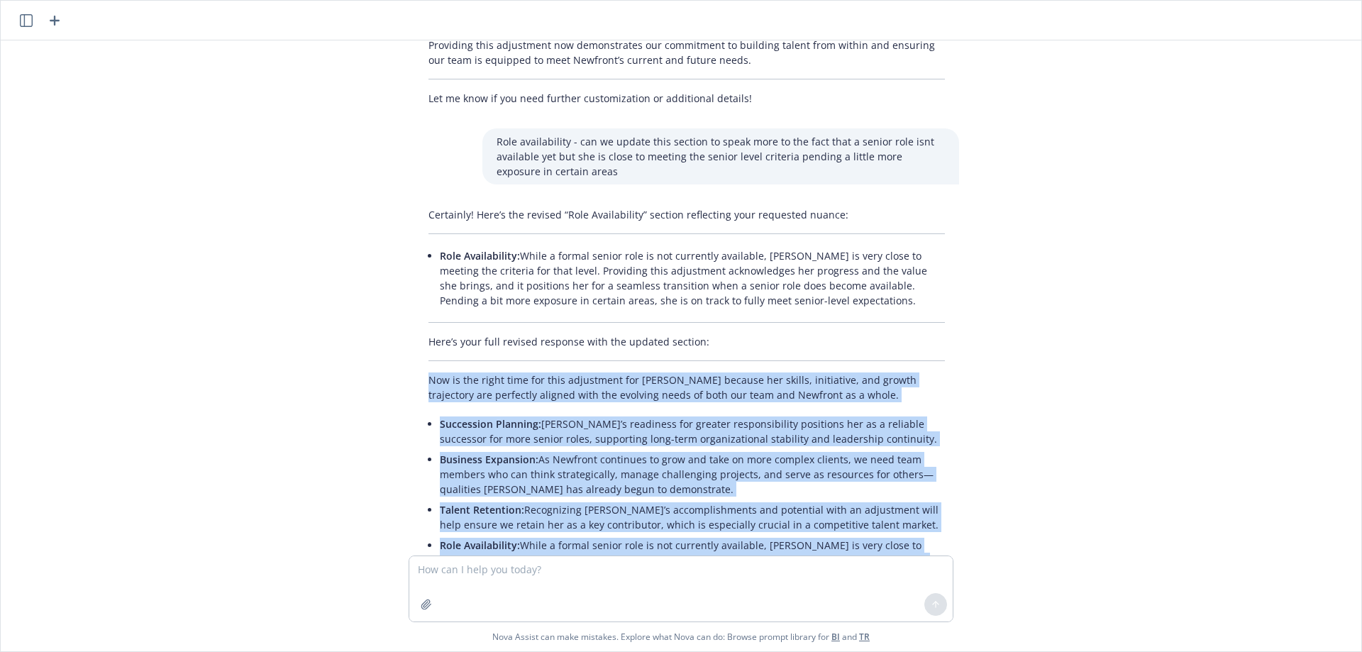
drag, startPoint x: 424, startPoint y: 216, endPoint x: 751, endPoint y: 465, distance: 410.5
click at [751, 465] on div "Certainly! Here’s the revised “Role Availability” section reflecting your reque…" at bounding box center [686, 443] width 545 height 484
copy div "Lor ip dol sitam cons adi elit seddoeiusm tem Incididu utlabor etd magnaa, enim…"
click at [675, 535] on li "Role Availability: While a formal senior role is not currently available, [PERS…" at bounding box center [692, 567] width 505 height 65
